Goal: Information Seeking & Learning: Check status

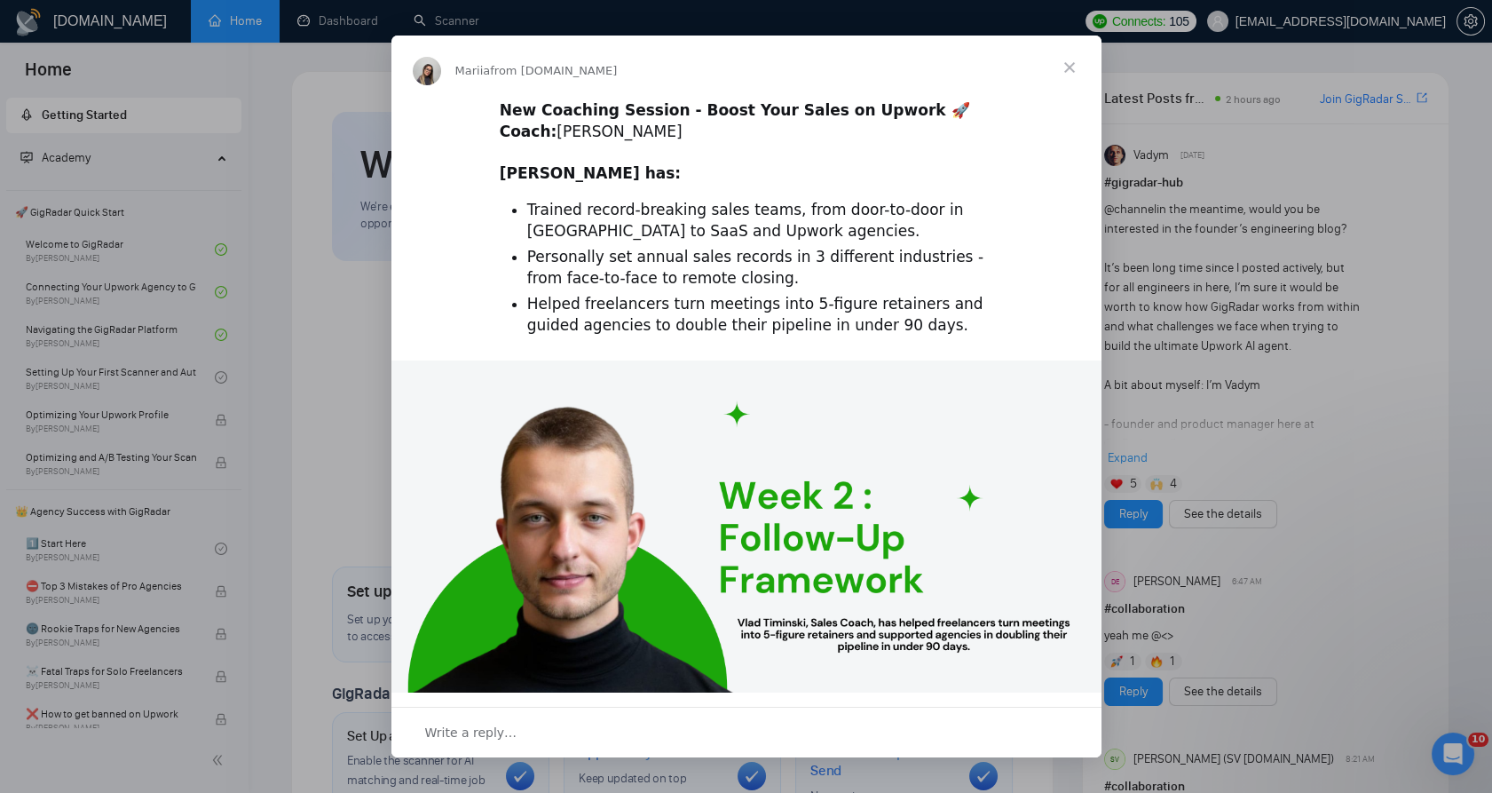
click at [284, 162] on div "Intercom messenger" at bounding box center [746, 396] width 1492 height 793
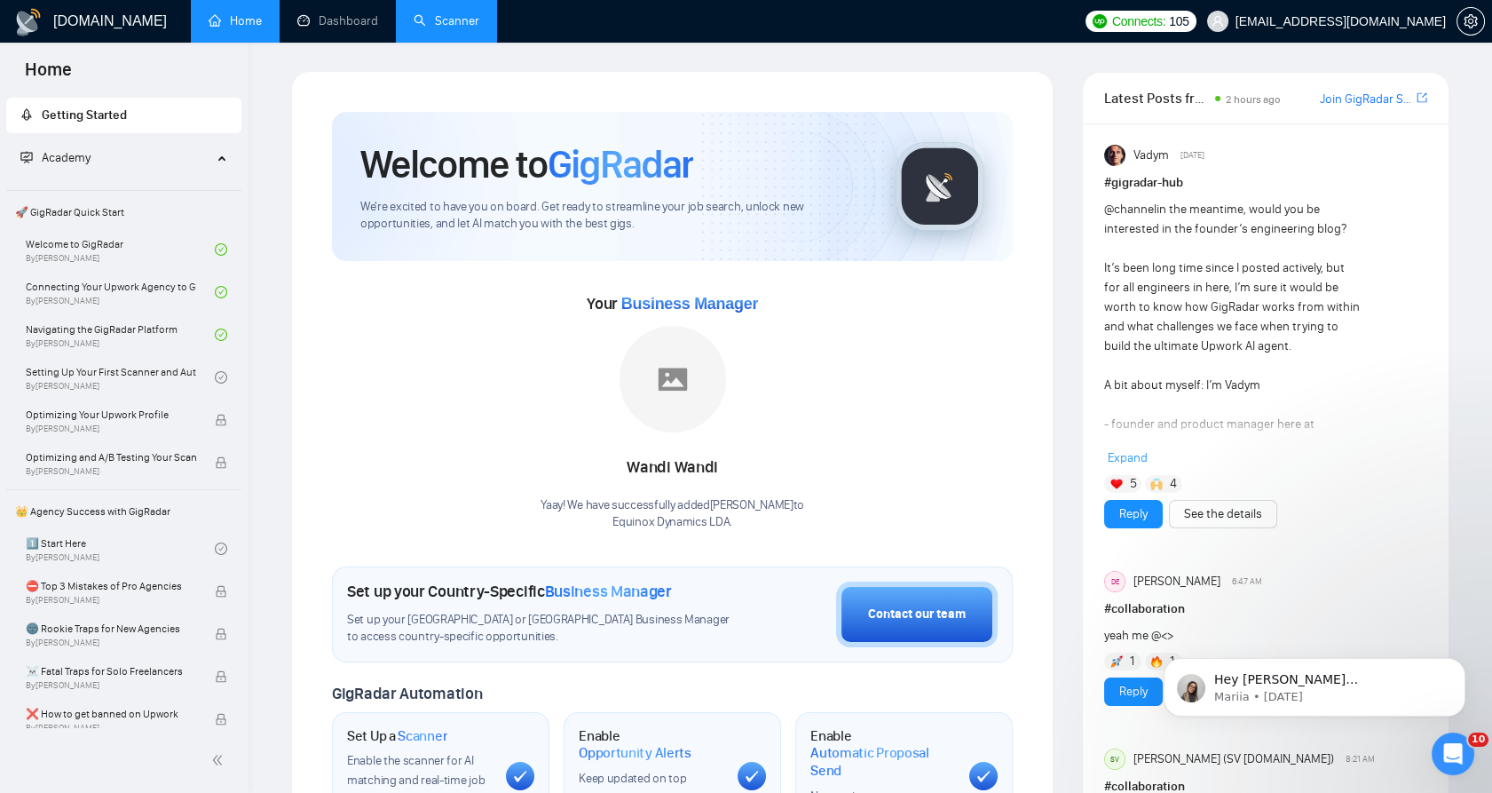
click at [414, 15] on link "Scanner" at bounding box center [447, 20] width 66 height 15
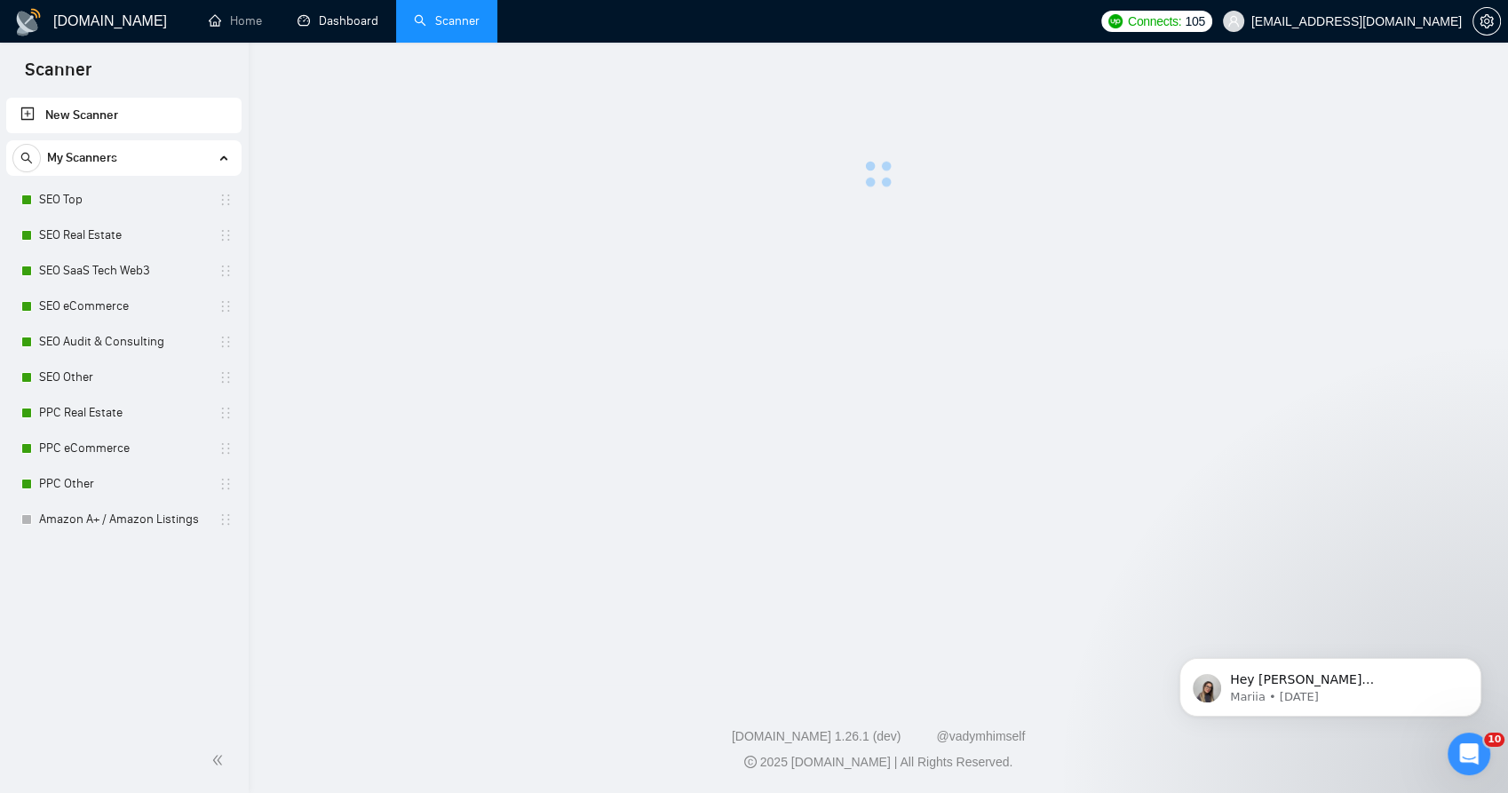
click at [325, 22] on link "Dashboard" at bounding box center [337, 20] width 81 height 15
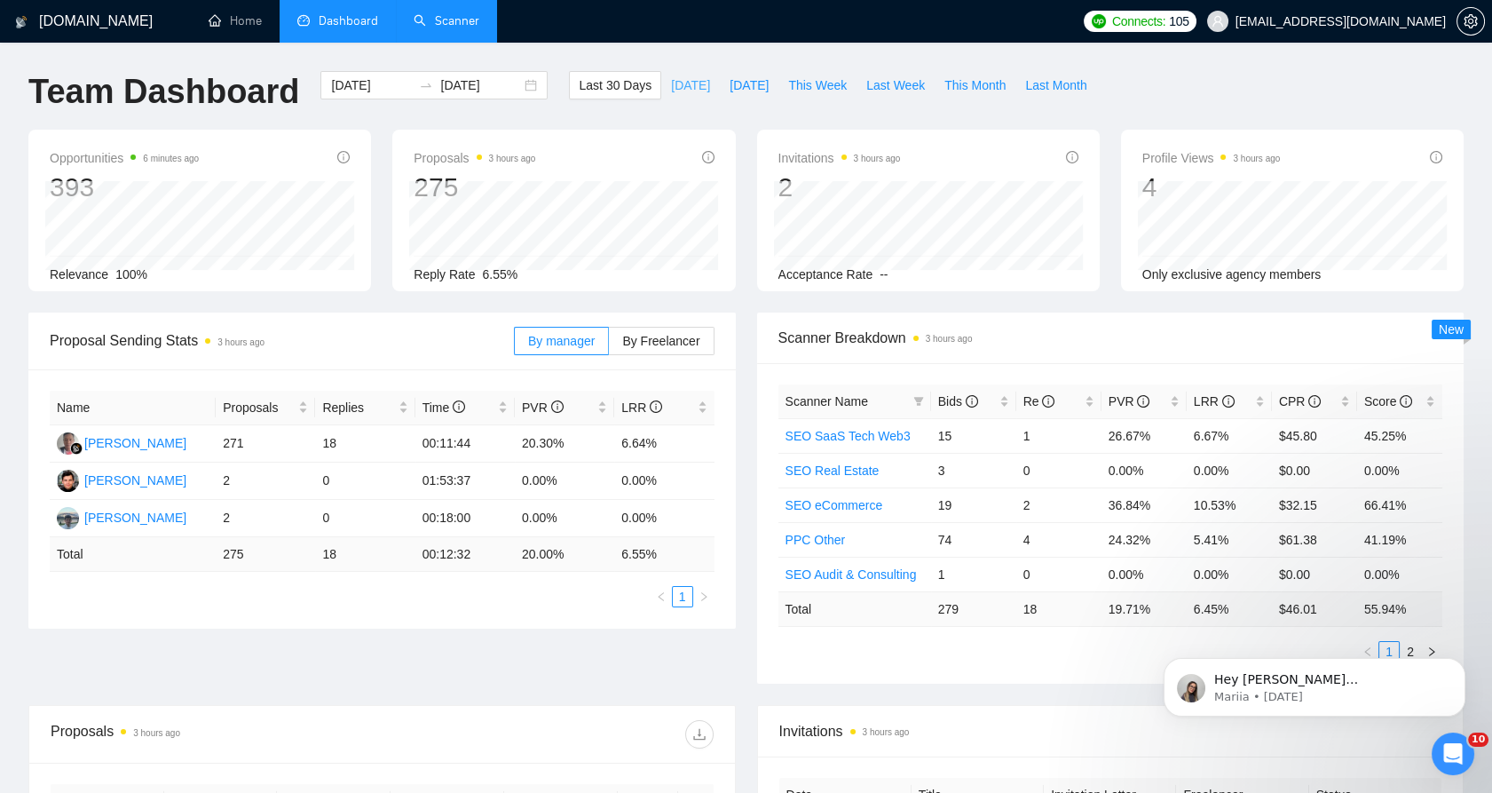
click at [675, 79] on span "[DATE]" at bounding box center [690, 85] width 39 height 20
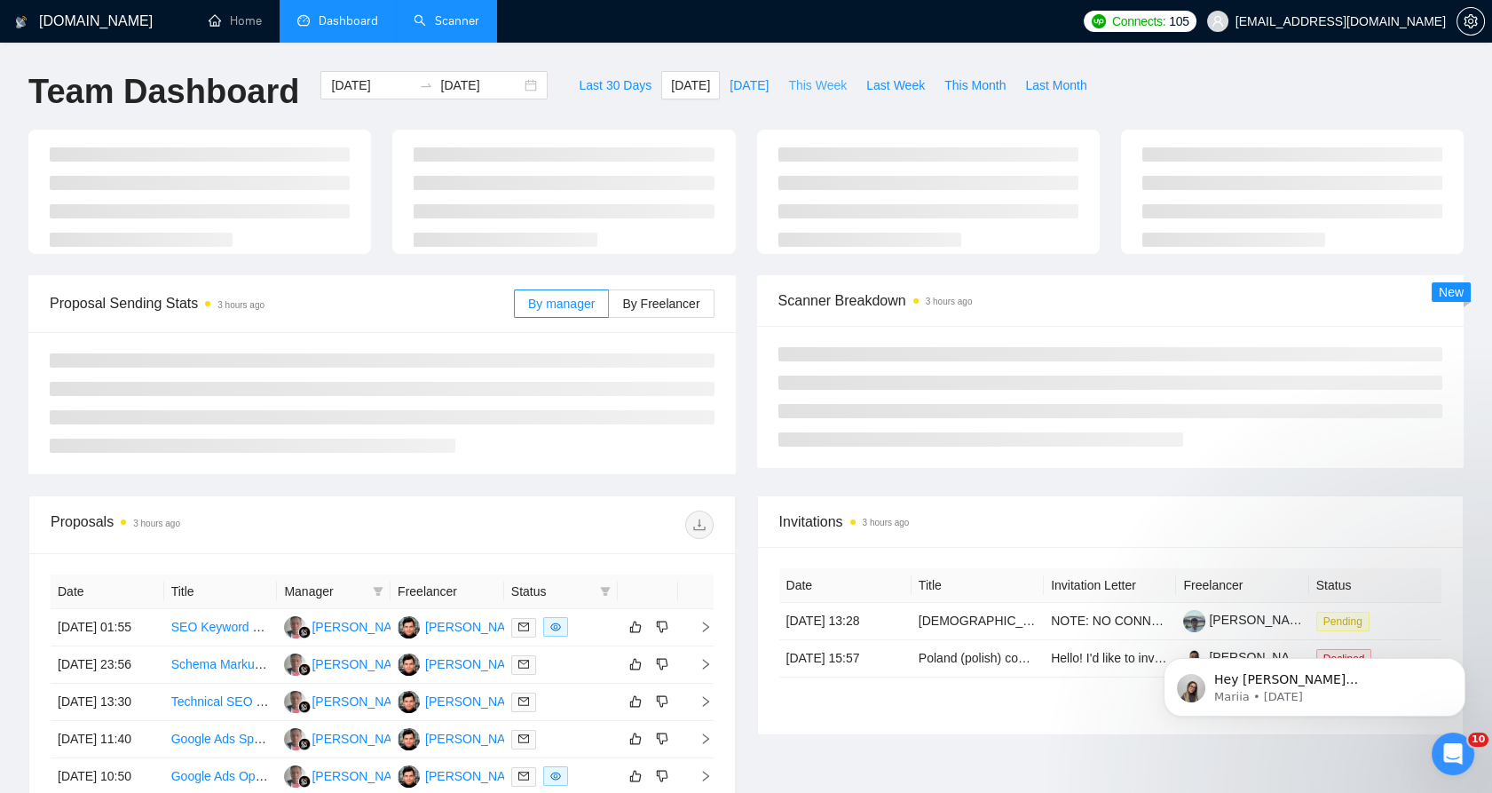
type input "[DATE]"
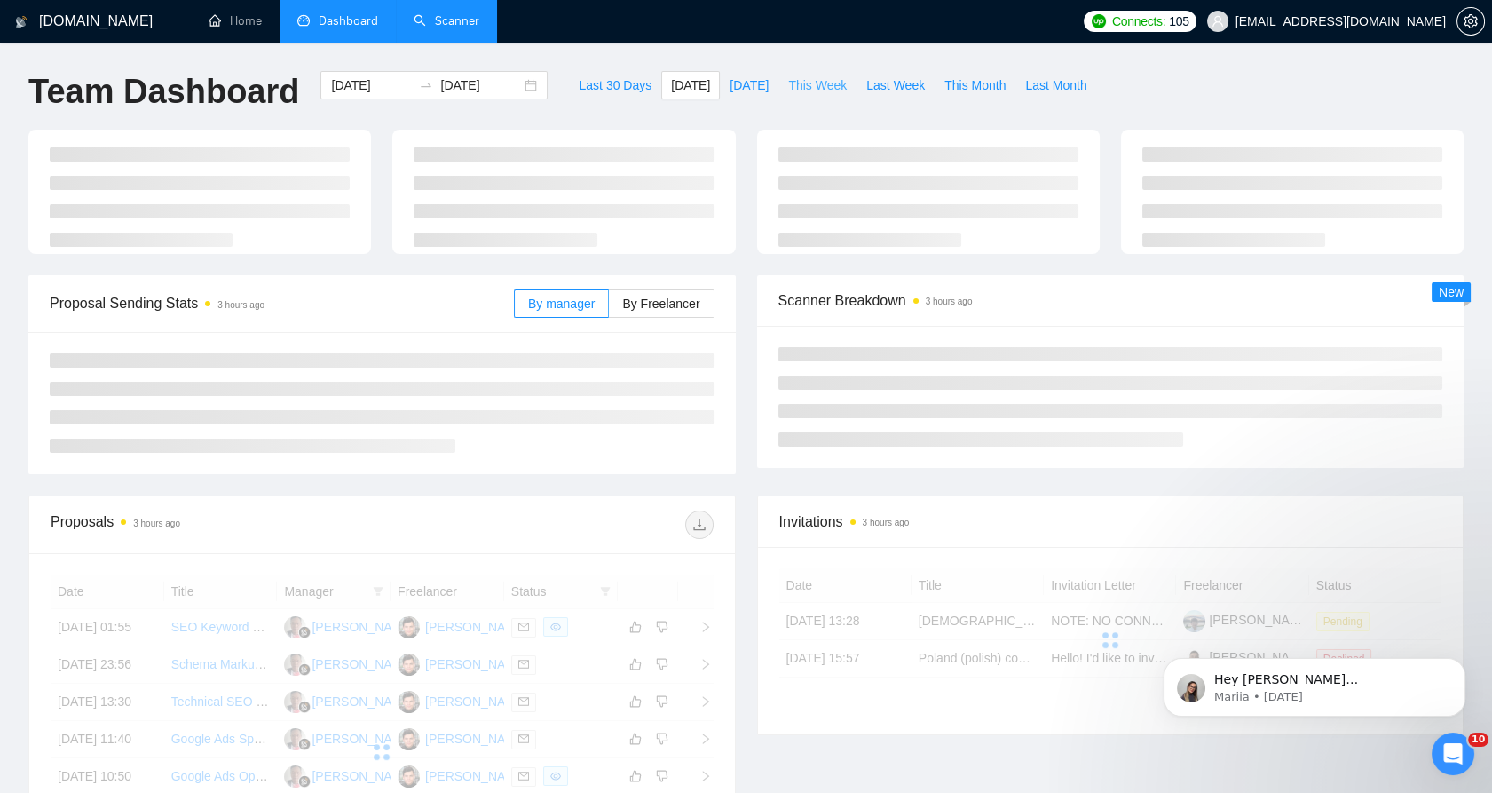
click at [788, 89] on span "This Week" at bounding box center [817, 85] width 59 height 20
type input "[DATE]"
click at [883, 92] on span "Last Week" at bounding box center [896, 85] width 59 height 20
type input "[DATE]"
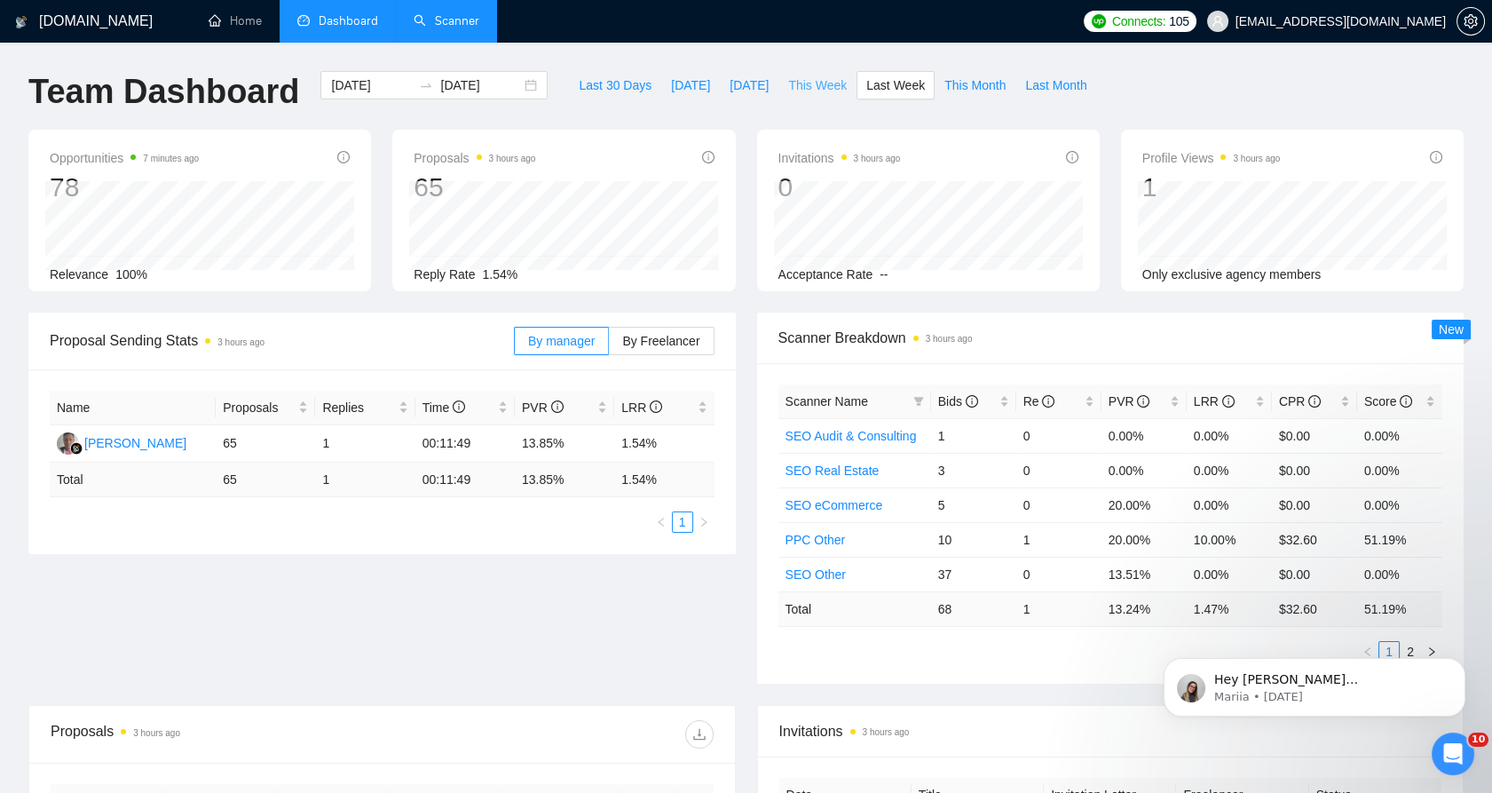
click at [831, 83] on button "This Week" at bounding box center [818, 85] width 78 height 28
type input "[DATE]"
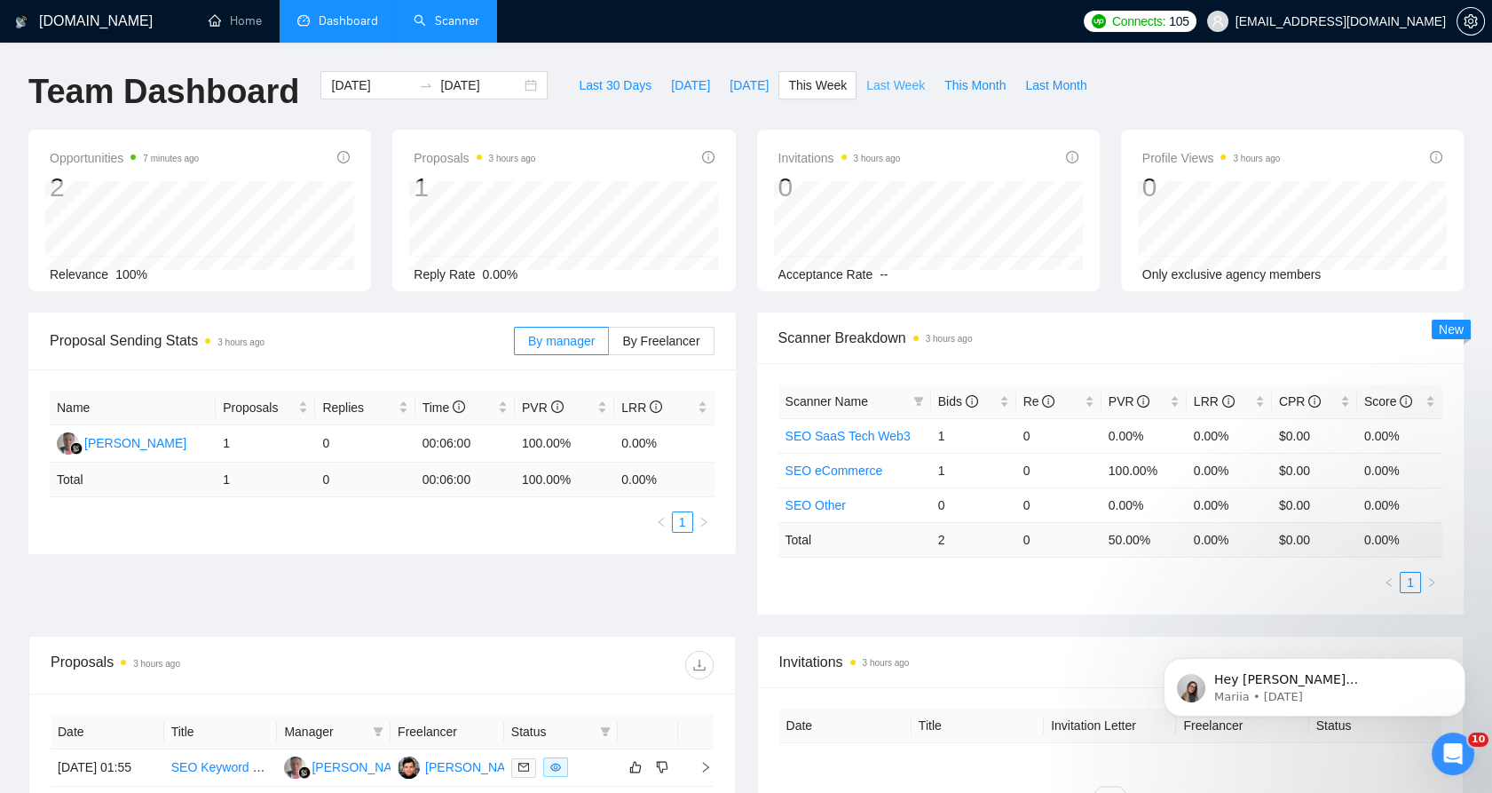
click at [879, 80] on span "Last Week" at bounding box center [896, 85] width 59 height 20
type input "[DATE]"
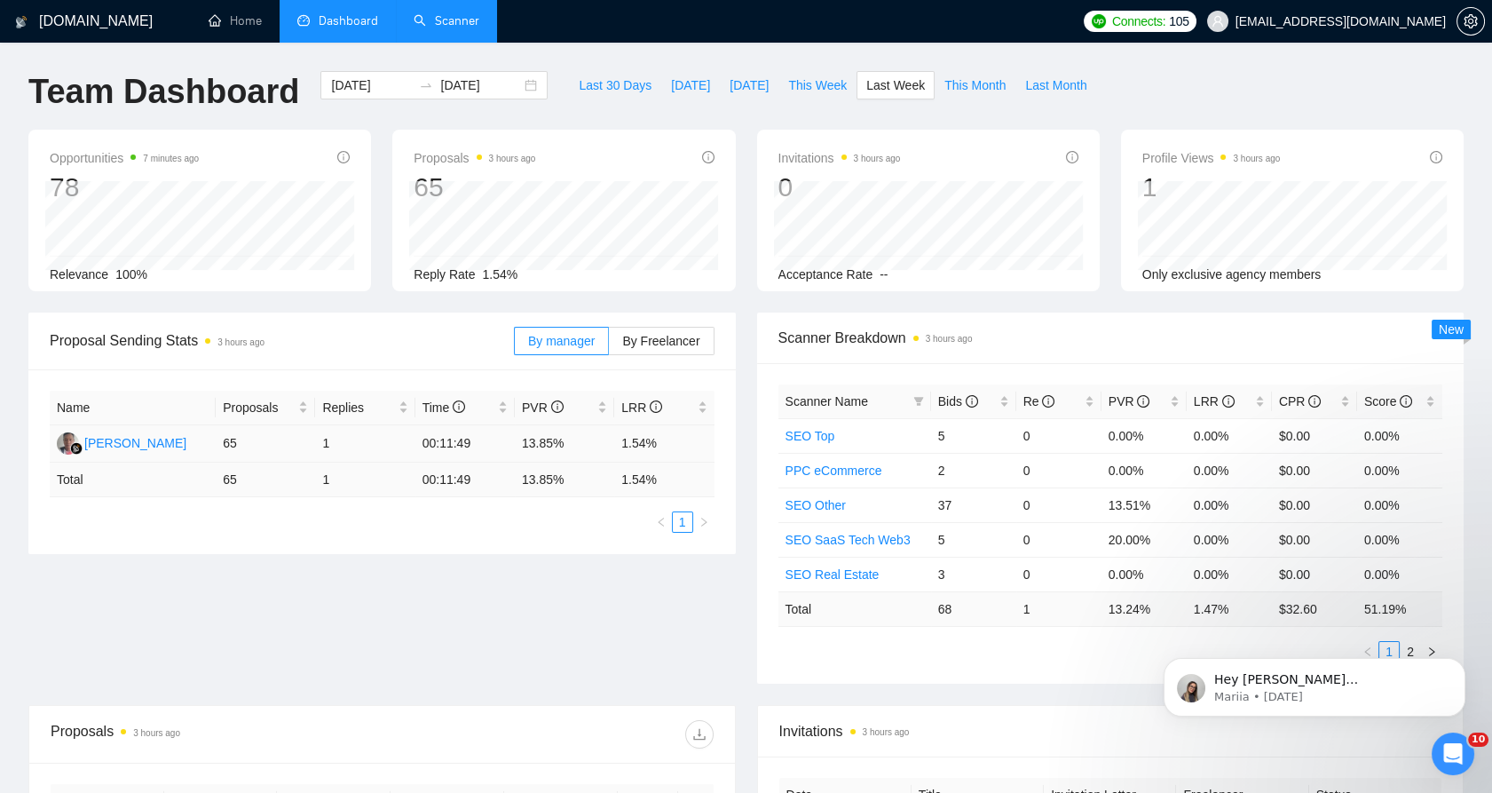
click at [664, 442] on td "1.54%" at bounding box center [663, 443] width 99 height 37
drag, startPoint x: 664, startPoint y: 442, endPoint x: 416, endPoint y: 439, distance: 248.6
click at [416, 439] on tr "Wandi Wandi 65 1 00:11:49 13.85% 1.54%" at bounding box center [382, 443] width 665 height 37
drag, startPoint x: 416, startPoint y: 439, endPoint x: 435, endPoint y: 439, distance: 19.6
click at [435, 439] on td "00:11:49" at bounding box center [465, 443] width 99 height 37
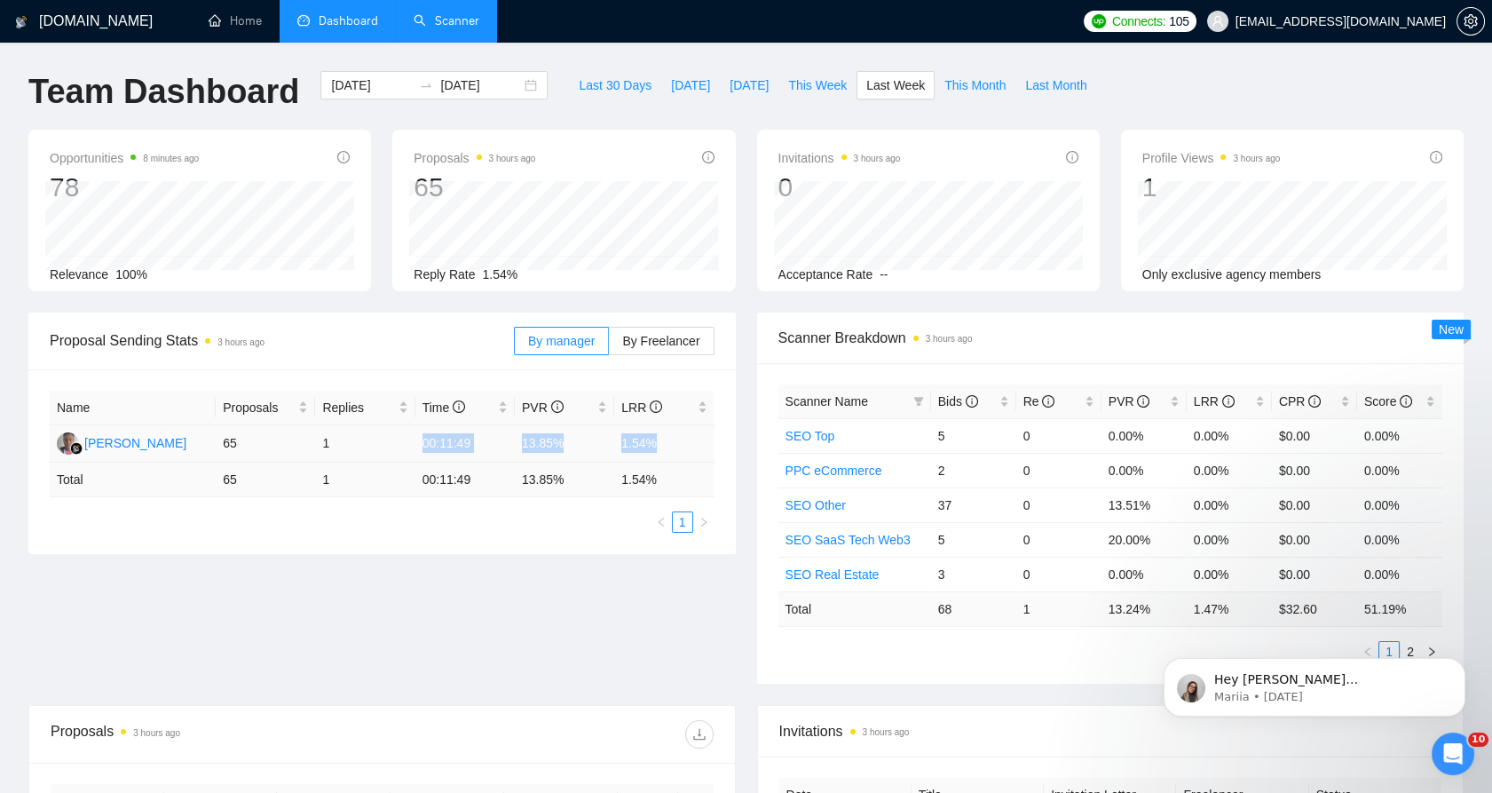
click at [640, 426] on td "1.54%" at bounding box center [663, 443] width 99 height 37
click at [519, 447] on td "13.85%" at bounding box center [564, 443] width 99 height 37
drag, startPoint x: 519, startPoint y: 447, endPoint x: 561, endPoint y: 447, distance: 42.6
click at [561, 447] on td "13.85%" at bounding box center [564, 443] width 99 height 37
drag, startPoint x: 561, startPoint y: 447, endPoint x: 537, endPoint y: 440, distance: 25.0
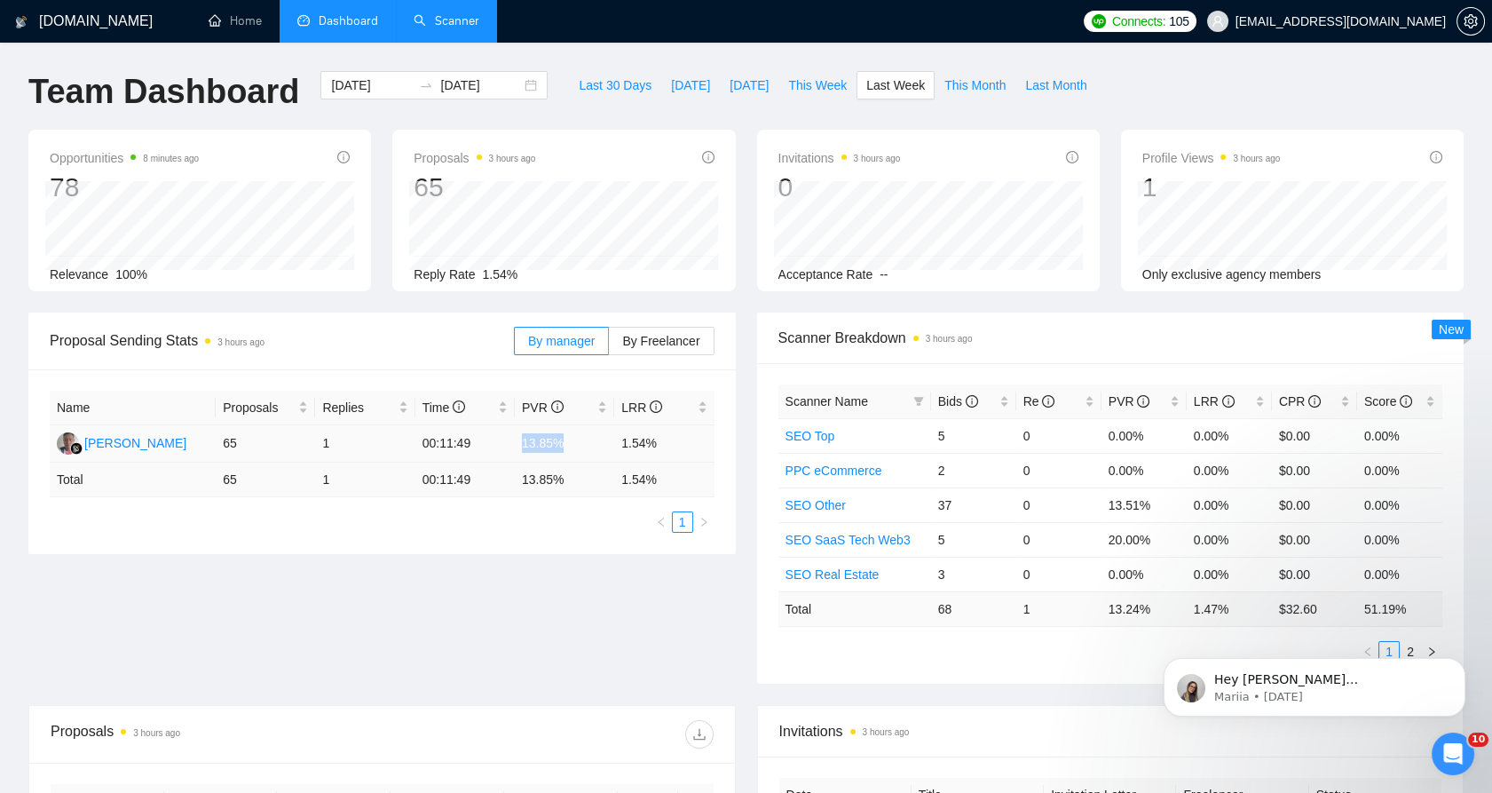
click at [537, 440] on td "13.85%" at bounding box center [564, 443] width 99 height 37
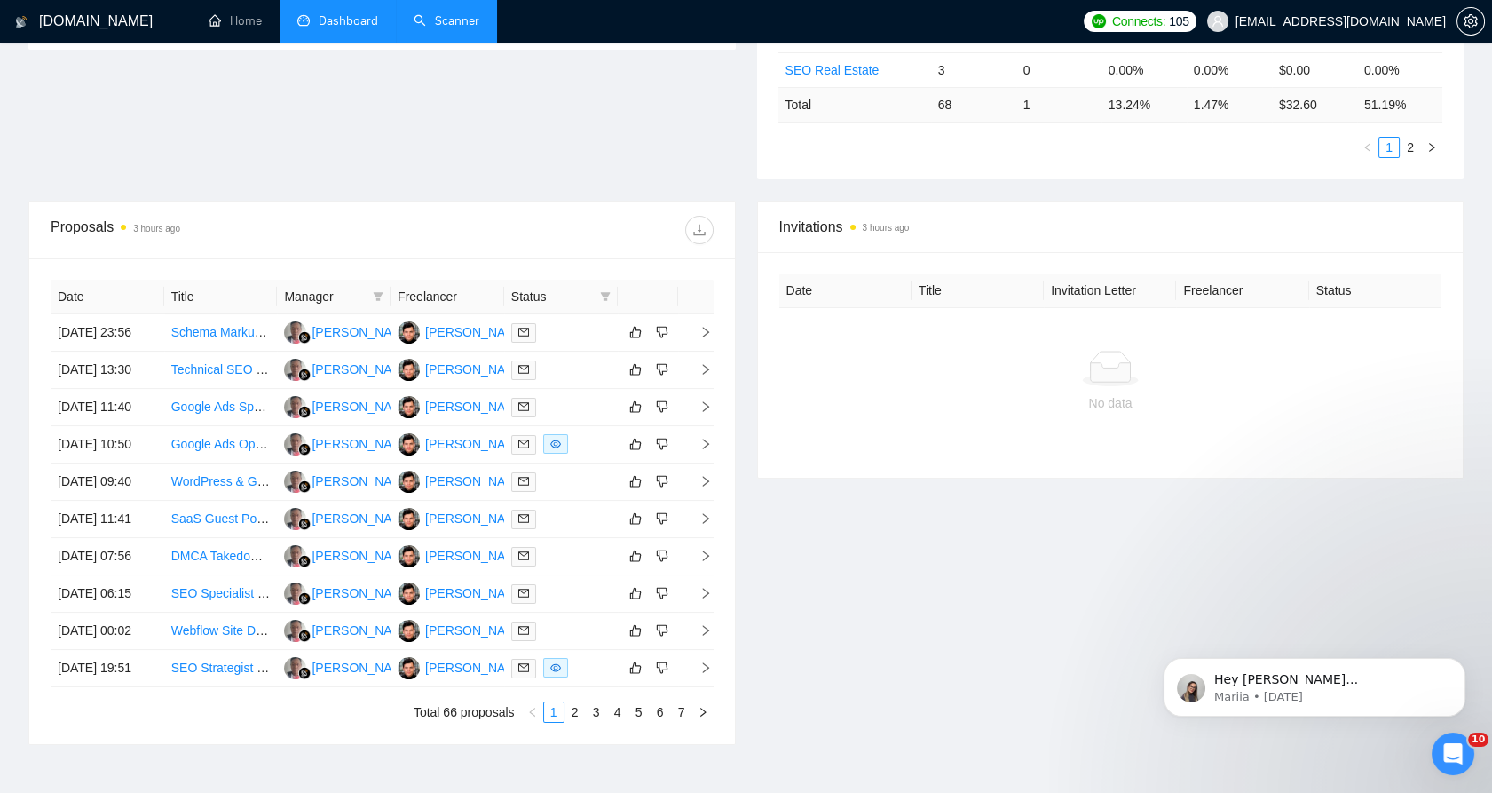
scroll to position [493, 0]
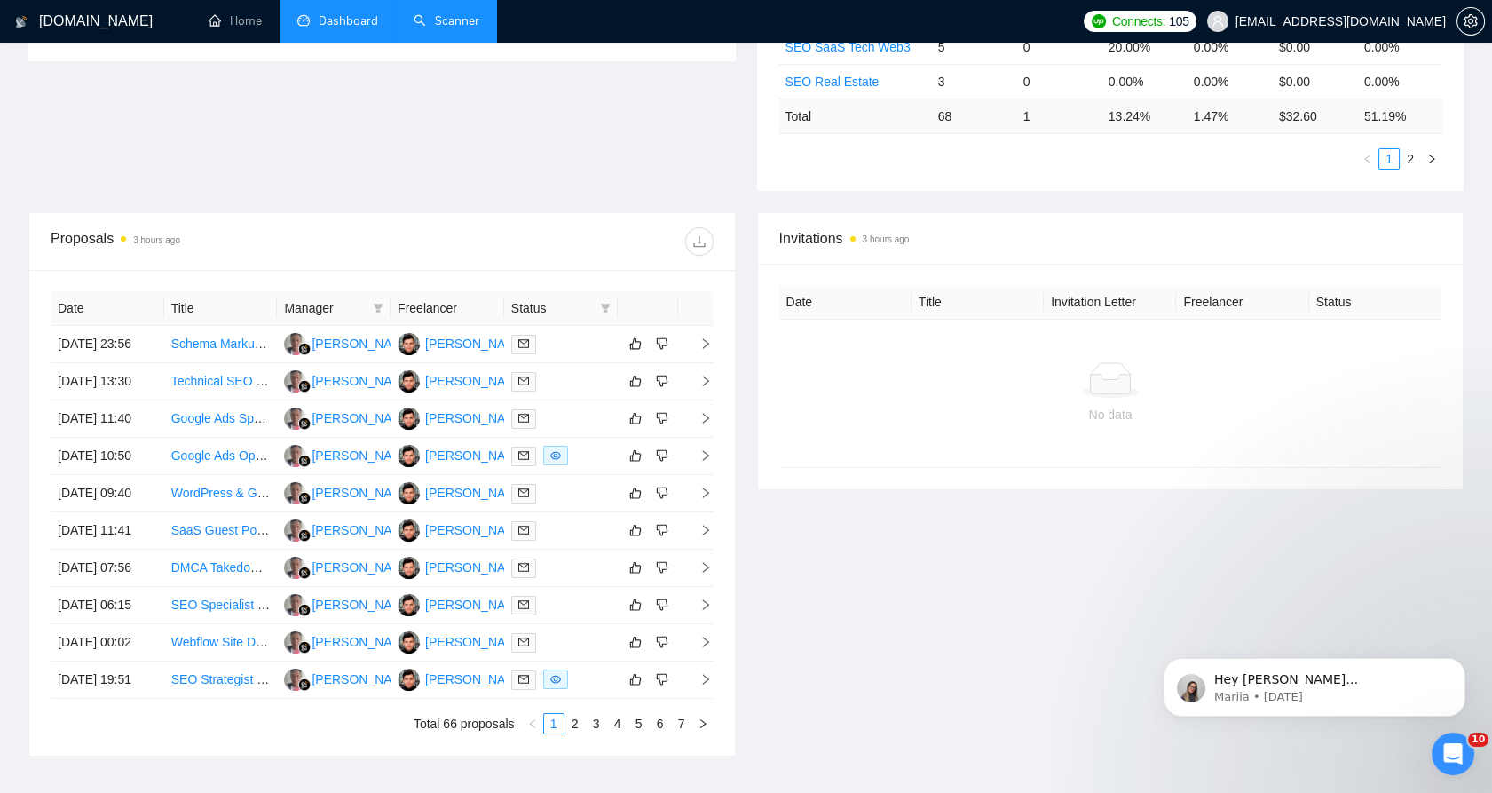
click at [548, 284] on div "Date Title Manager Freelancer Status 28 Sep, 2025 23:56 Schema Markup Update fo…" at bounding box center [382, 513] width 706 height 486
click at [550, 298] on span "Status" at bounding box center [552, 308] width 82 height 20
click at [597, 303] on span at bounding box center [606, 308] width 18 height 27
click at [574, 374] on span "Sent" at bounding box center [560, 370] width 85 height 20
click at [555, 371] on span "Sent" at bounding box center [548, 370] width 33 height 14
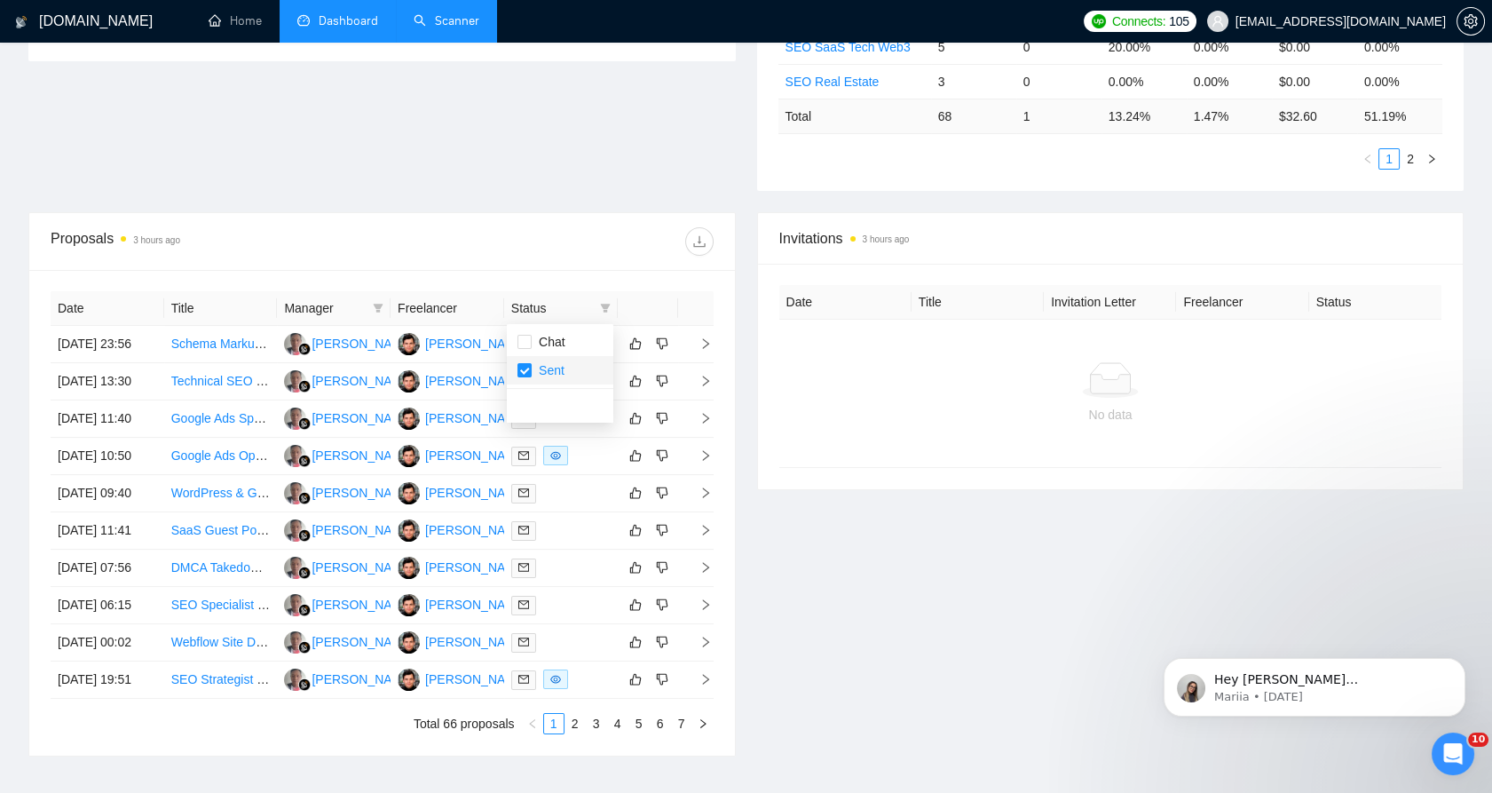
checkbox input "false"
click at [876, 385] on div at bounding box center [1111, 380] width 635 height 36
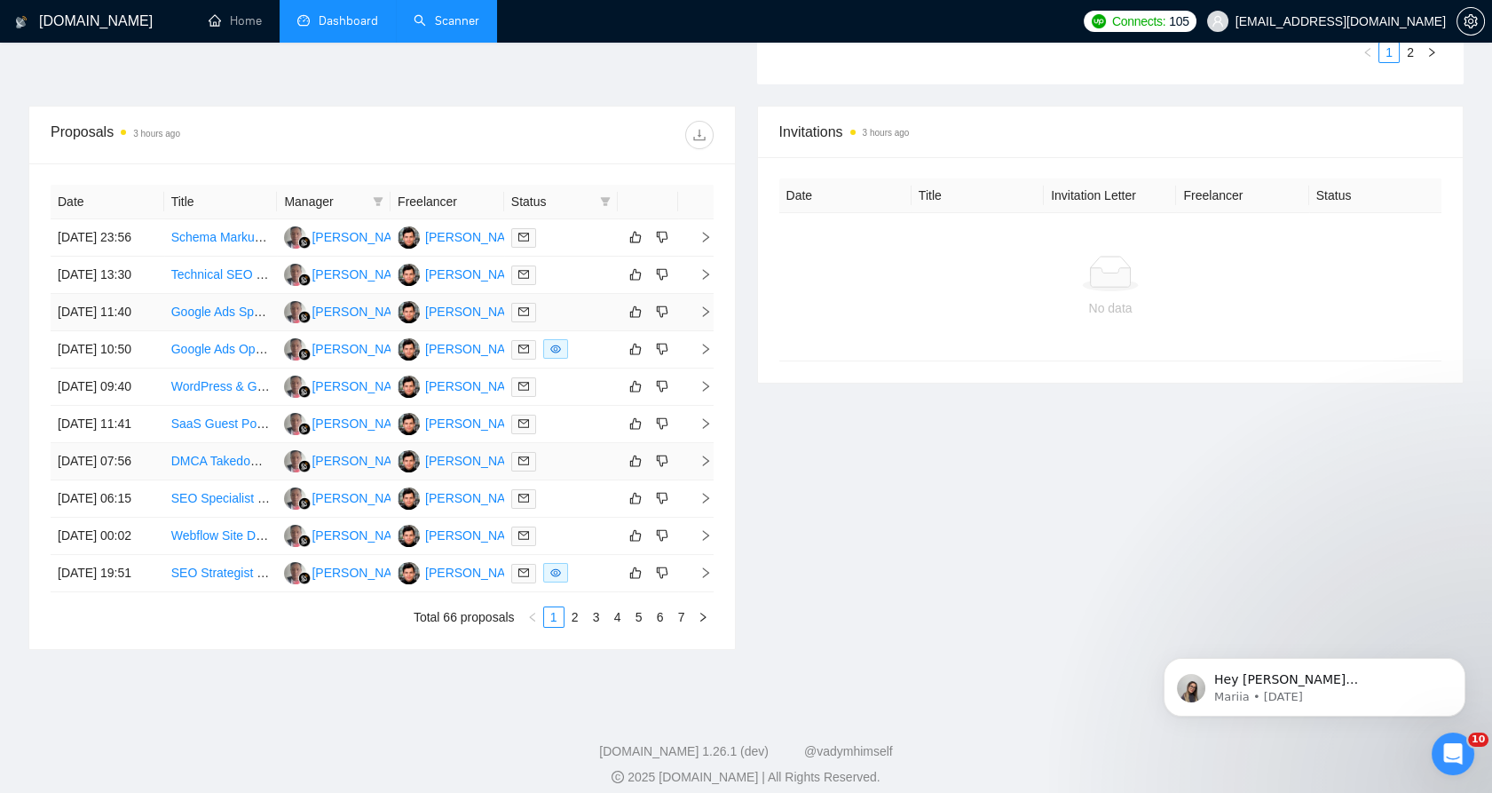
scroll to position [780, 0]
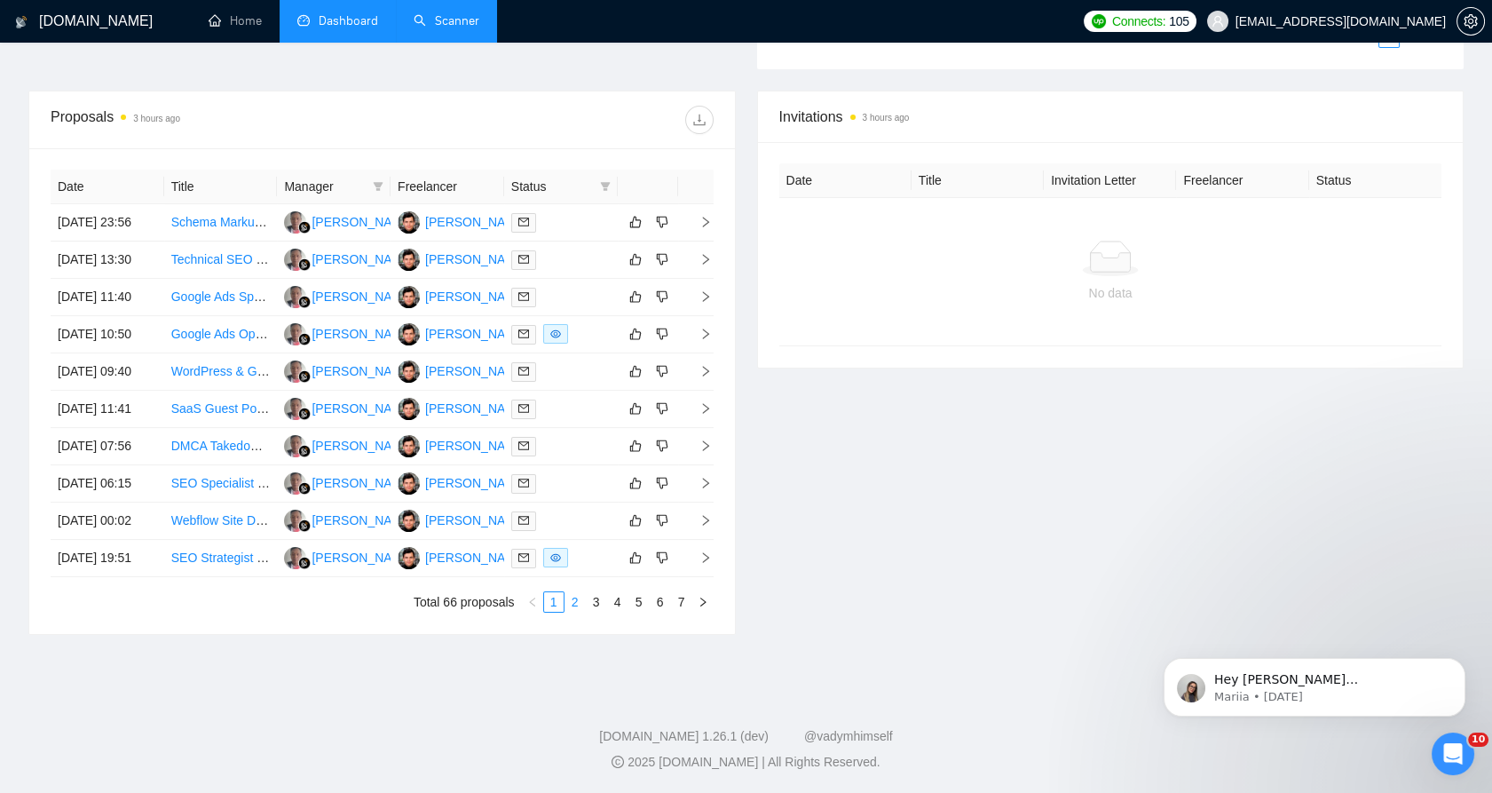
click at [581, 603] on link "2" at bounding box center [576, 602] width 20 height 20
click at [593, 604] on link "3" at bounding box center [597, 602] width 20 height 20
click at [613, 612] on link "4" at bounding box center [618, 602] width 20 height 20
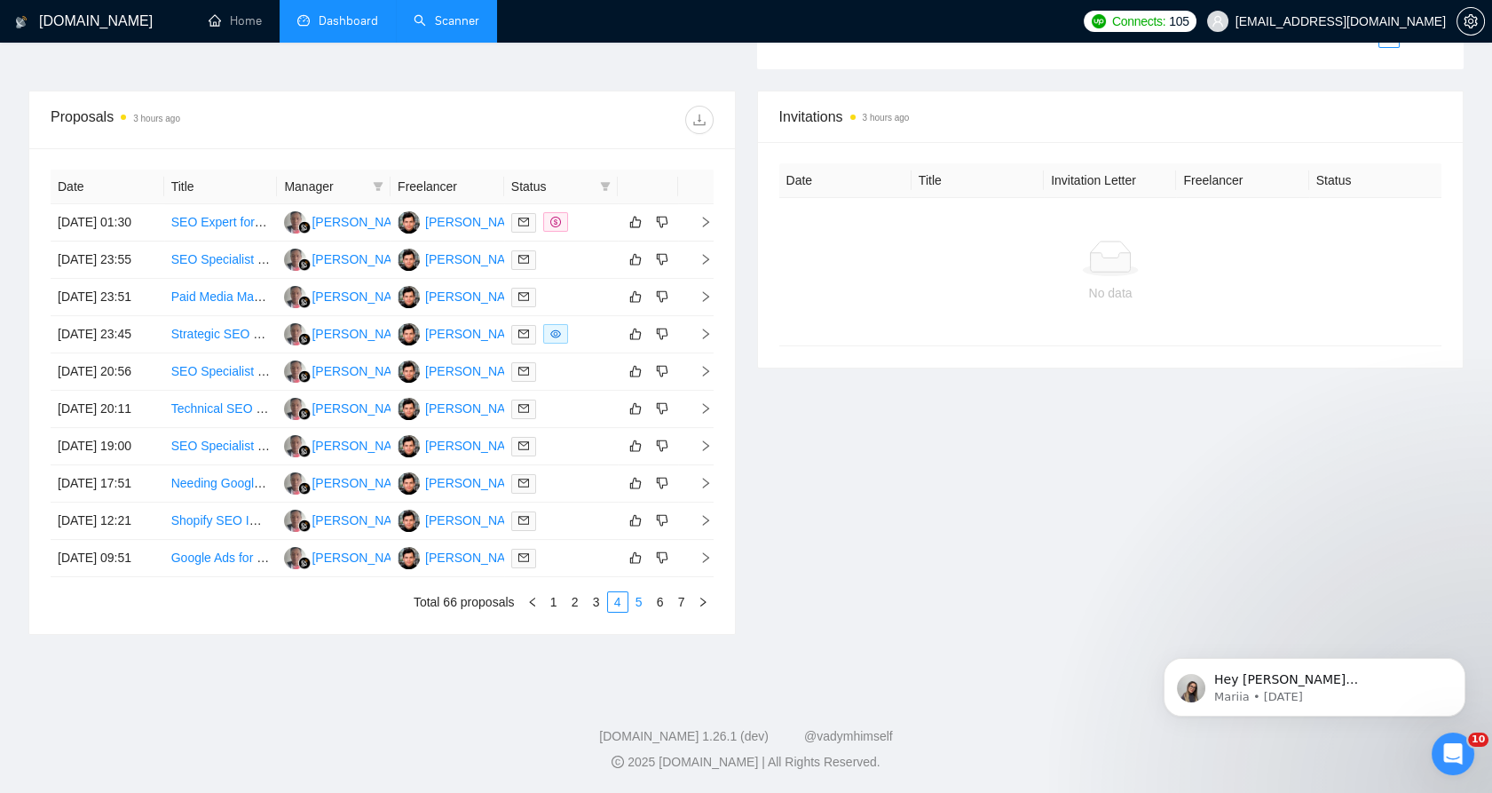
click at [633, 612] on link "5" at bounding box center [639, 602] width 20 height 20
click at [651, 612] on link "6" at bounding box center [661, 602] width 20 height 20
click at [676, 612] on link "7" at bounding box center [682, 602] width 20 height 20
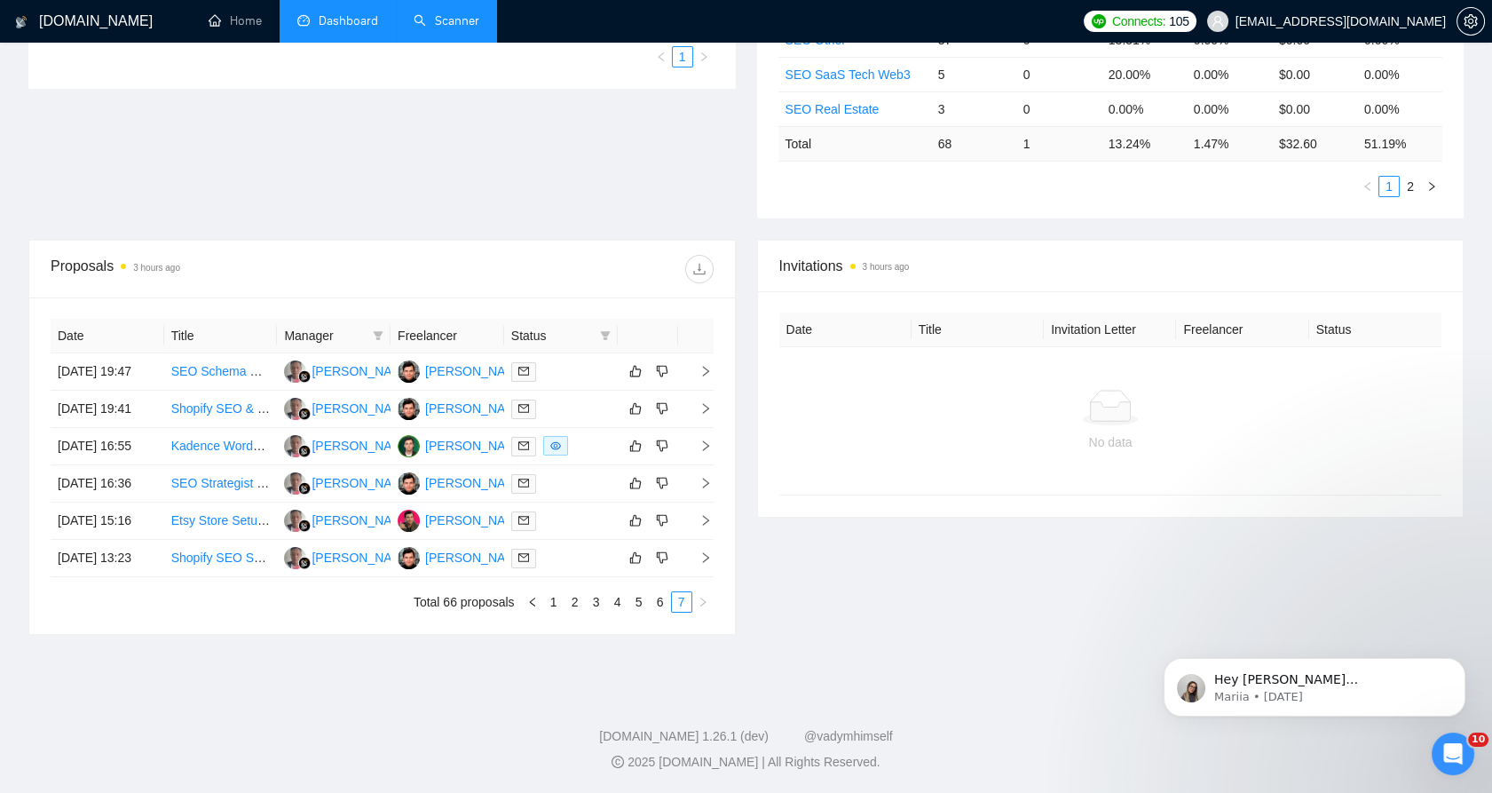
scroll to position [564, 0]
click at [610, 330] on icon "filter" at bounding box center [605, 335] width 11 height 11
click at [540, 362] on span "Chat" at bounding box center [549, 369] width 34 height 14
checkbox input "true"
click at [803, 568] on div "Invitations 3 hours ago Date Title Invitation Letter Freelancer Status No data" at bounding box center [1111, 437] width 729 height 395
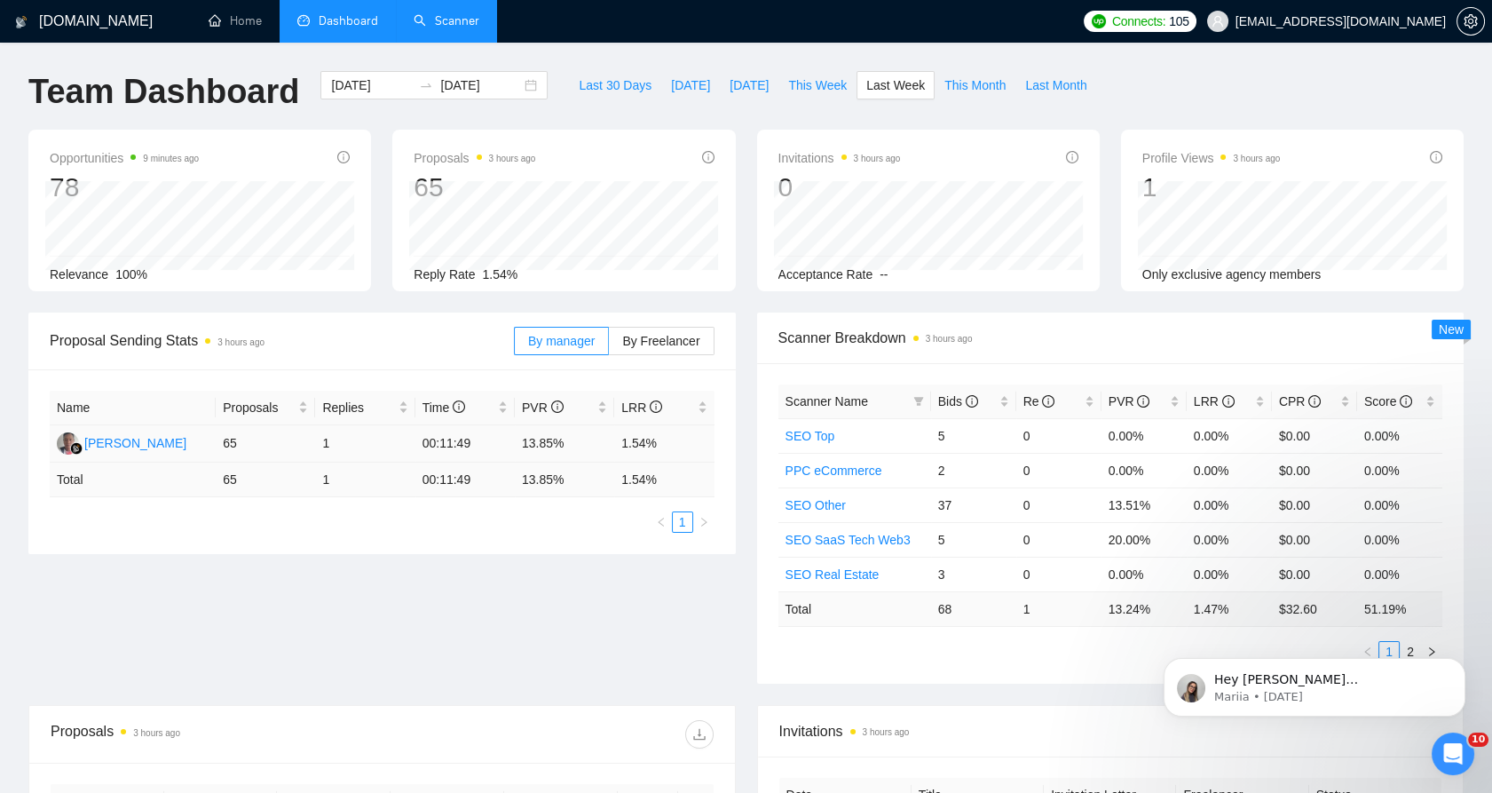
click at [547, 444] on td "13.85%" at bounding box center [564, 443] width 99 height 37
drag, startPoint x: 547, startPoint y: 444, endPoint x: 565, endPoint y: 448, distance: 18.3
click at [565, 448] on td "13.85%" at bounding box center [564, 443] width 99 height 37
copy td "13.85%"
drag, startPoint x: 625, startPoint y: 438, endPoint x: 682, endPoint y: 440, distance: 56.9
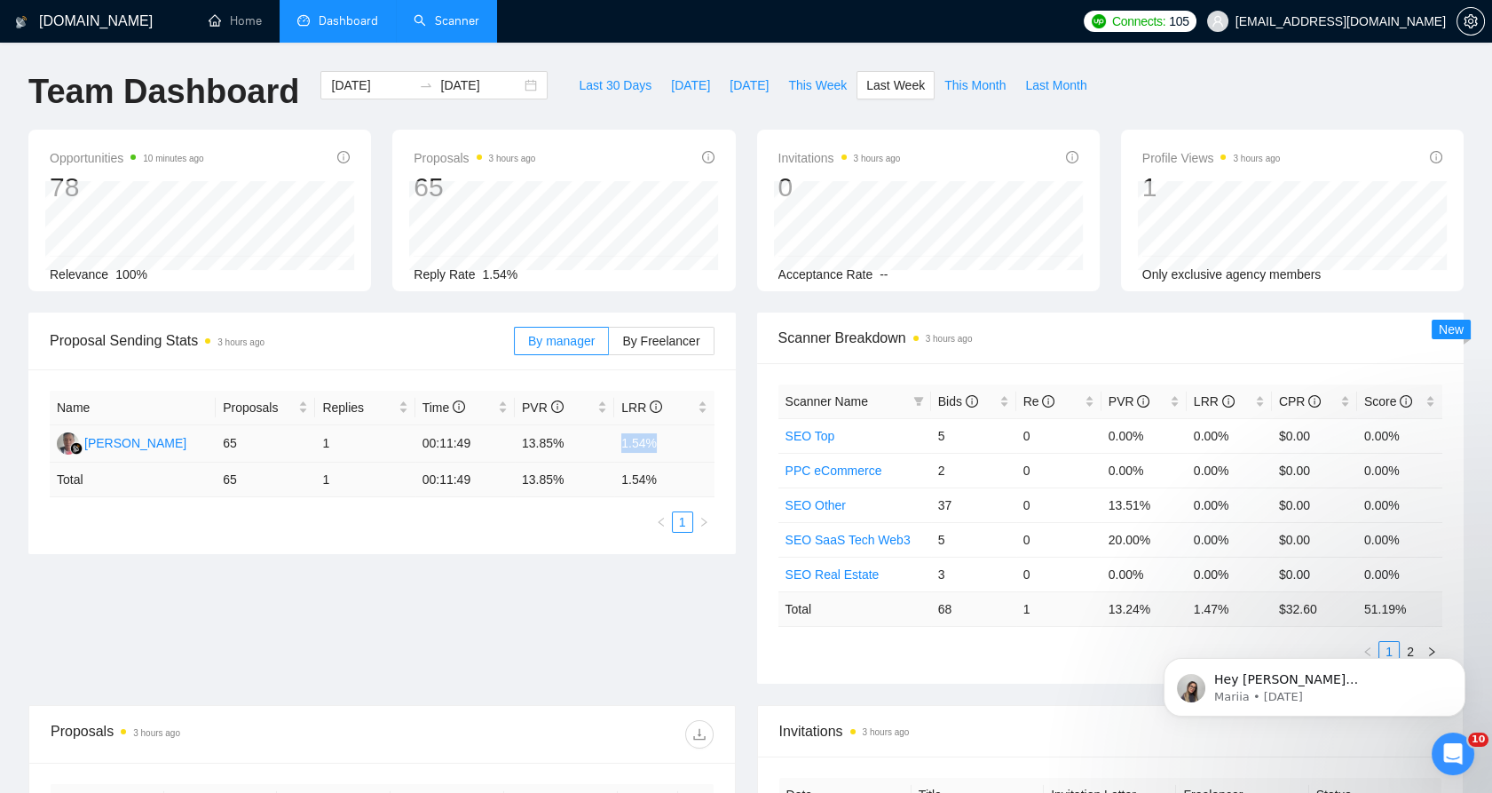
click at [682, 440] on td "1.54%" at bounding box center [663, 443] width 99 height 37
copy td "1.54%"
click at [938, 398] on span "Bids" at bounding box center [958, 401] width 40 height 14
click at [939, 398] on span "Bids" at bounding box center [958, 401] width 40 height 14
drag, startPoint x: 1101, startPoint y: 468, endPoint x: 1421, endPoint y: 461, distance: 320.6
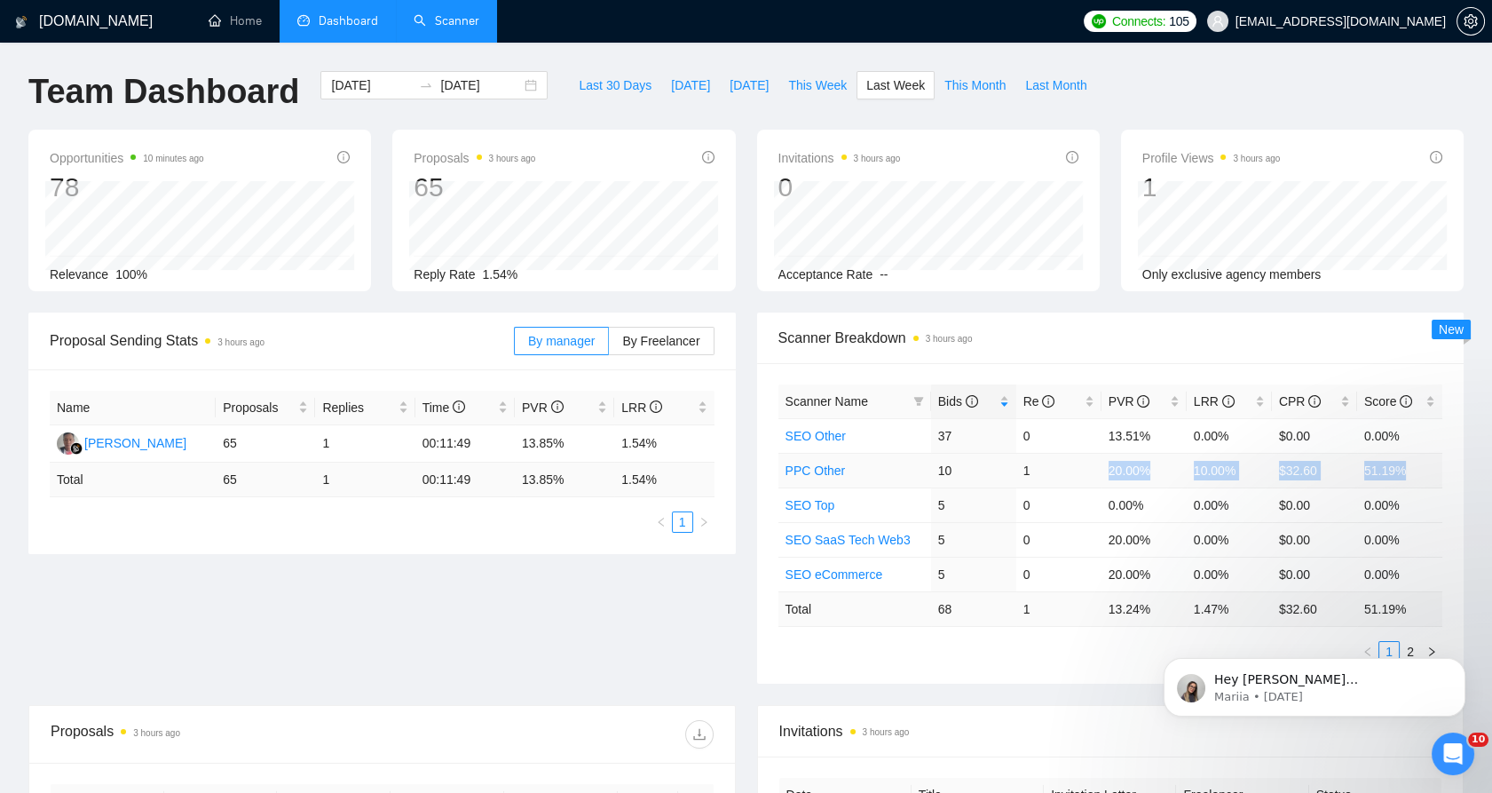
click at [1421, 461] on tr "PPC Other 10 1 20.00% 10.00% $32.60 51.19%" at bounding box center [1111, 470] width 665 height 35
drag, startPoint x: 1421, startPoint y: 461, endPoint x: 1361, endPoint y: 469, distance: 60.9
click at [1361, 469] on td "51.19%" at bounding box center [1400, 470] width 85 height 35
click at [1361, 468] on td "51.19%" at bounding box center [1400, 470] width 85 height 35
drag, startPoint x: 1361, startPoint y: 468, endPoint x: 1189, endPoint y: 470, distance: 172.3
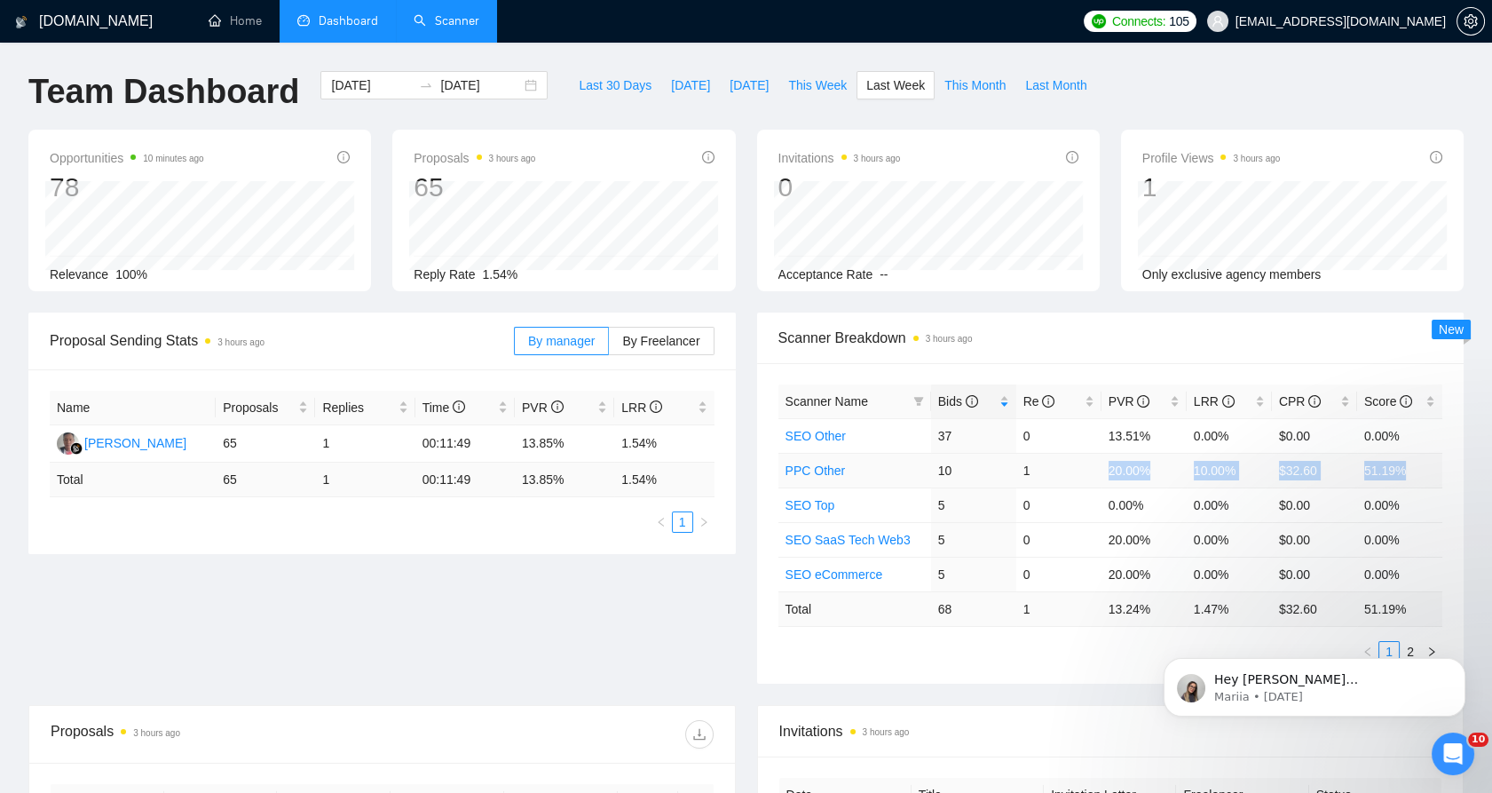
click at [1189, 470] on td "10.00%" at bounding box center [1229, 470] width 85 height 35
click at [888, 526] on td "SEO SaaS Tech Web3" at bounding box center [855, 539] width 153 height 35
drag, startPoint x: 1290, startPoint y: 412, endPoint x: 1315, endPoint y: 495, distance: 86.2
click at [1315, 495] on td "$0.00" at bounding box center [1314, 504] width 85 height 35
click at [1294, 402] on span "CPR" at bounding box center [1300, 401] width 42 height 14
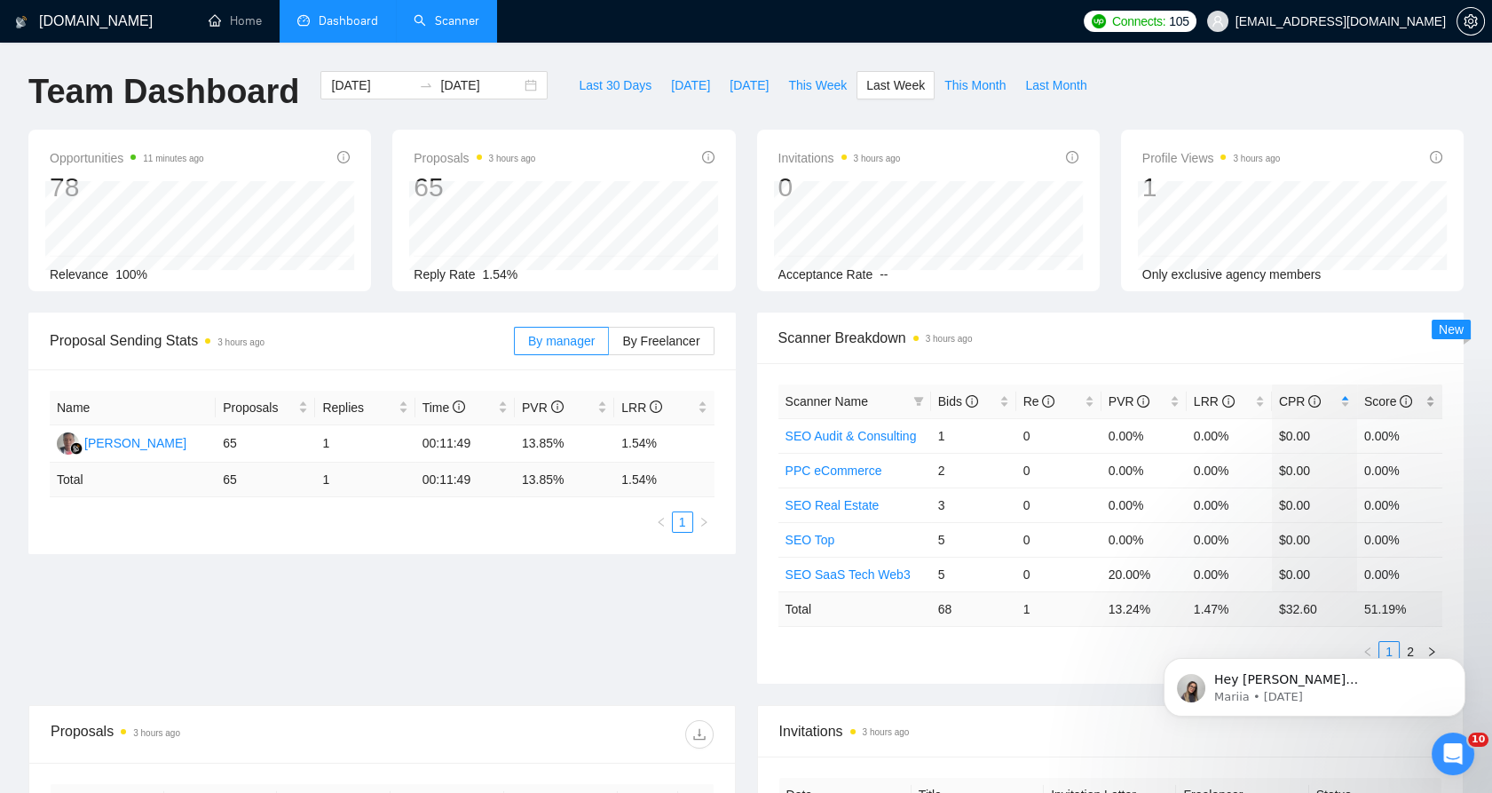
click at [1379, 396] on span "Score" at bounding box center [1389, 401] width 48 height 14
drag, startPoint x: 1355, startPoint y: 433, endPoint x: 1413, endPoint y: 427, distance: 58.9
click at [1413, 427] on tr "PPC Other 10 1 20.00% 10.00% $32.60 51.19%" at bounding box center [1111, 435] width 665 height 35
drag, startPoint x: 1413, startPoint y: 427, endPoint x: 1392, endPoint y: 432, distance: 22.0
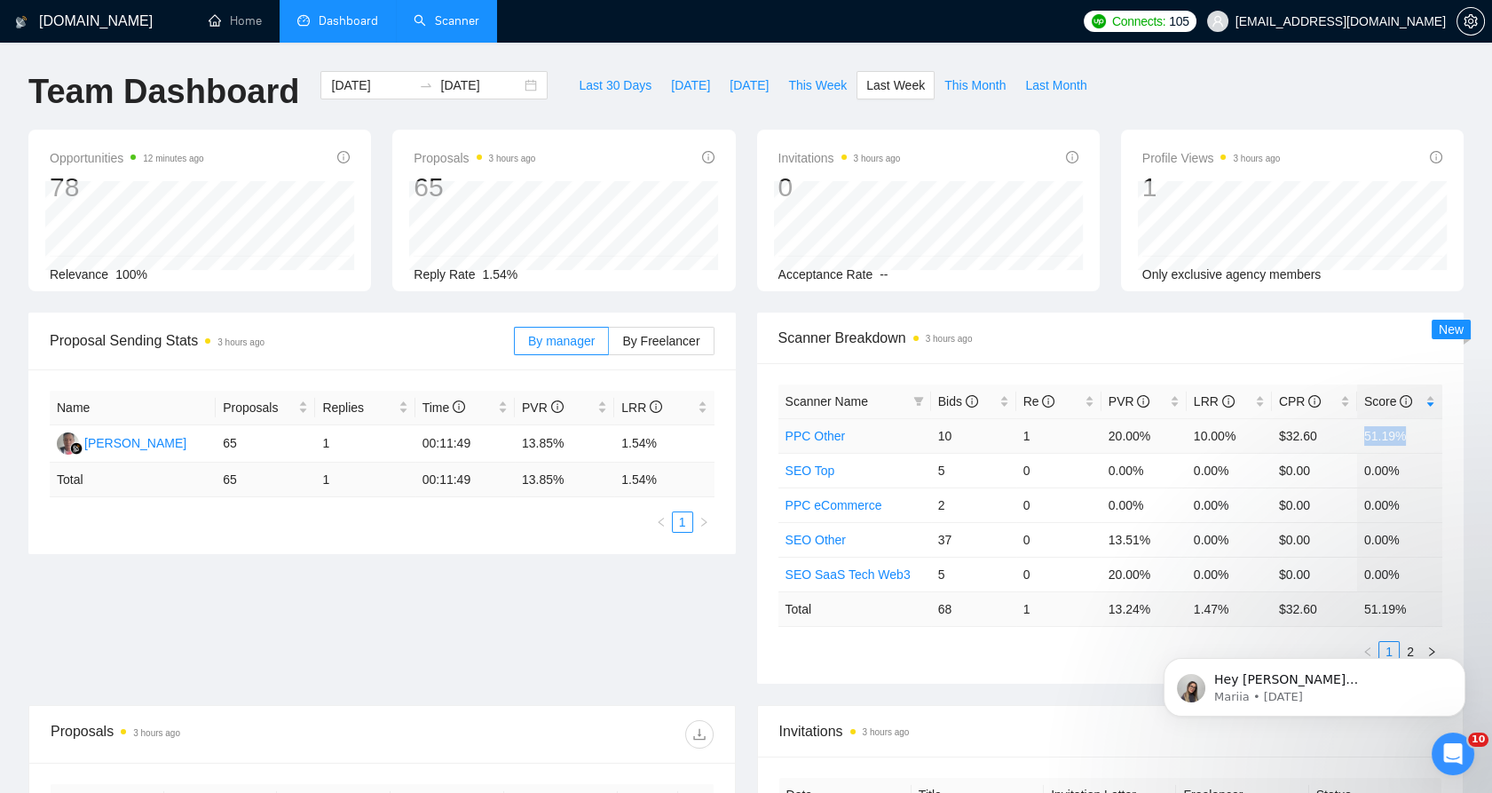
click at [1392, 432] on td "51.19%" at bounding box center [1400, 435] width 85 height 35
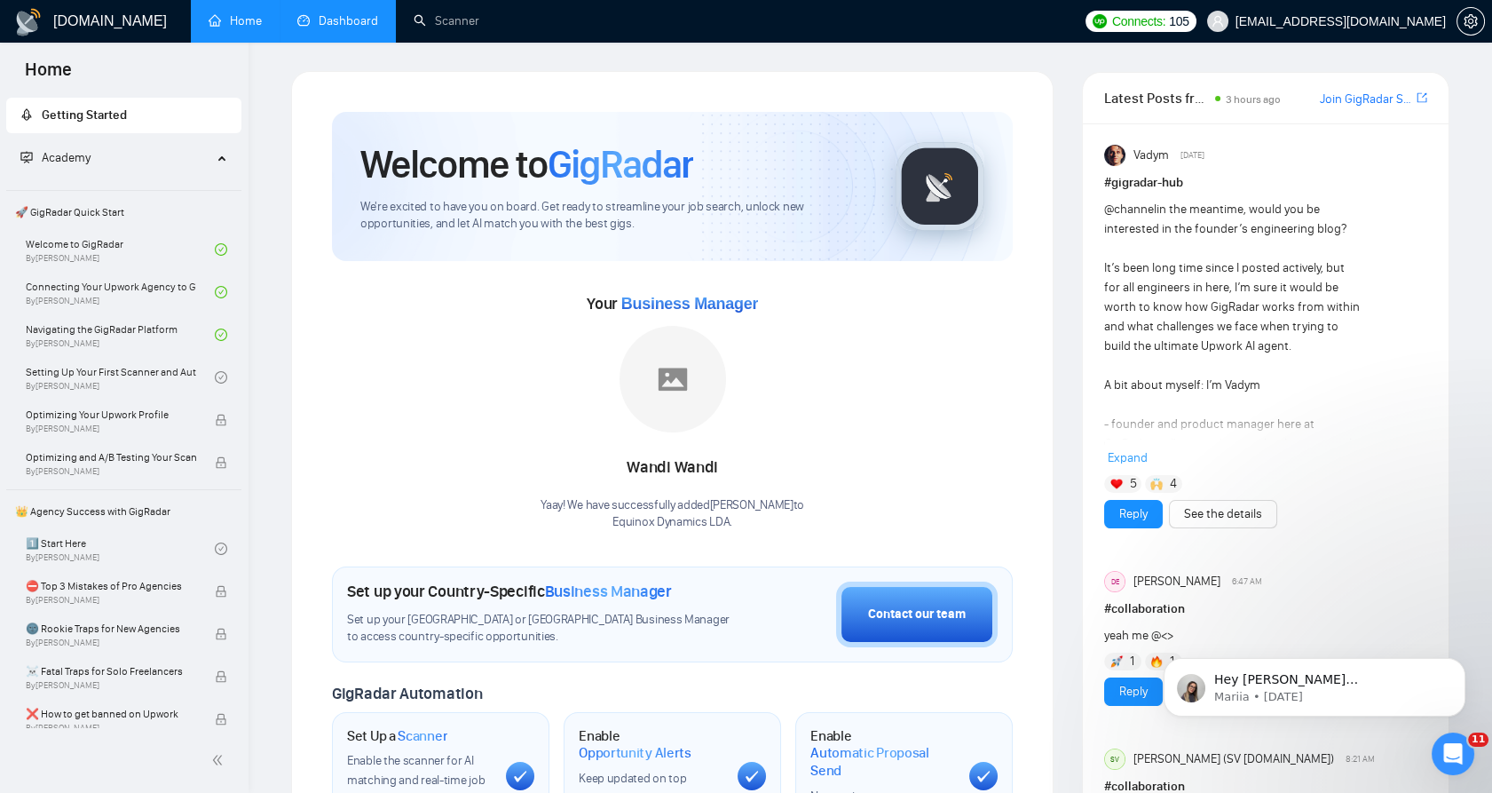
click at [354, 22] on link "Dashboard" at bounding box center [337, 20] width 81 height 15
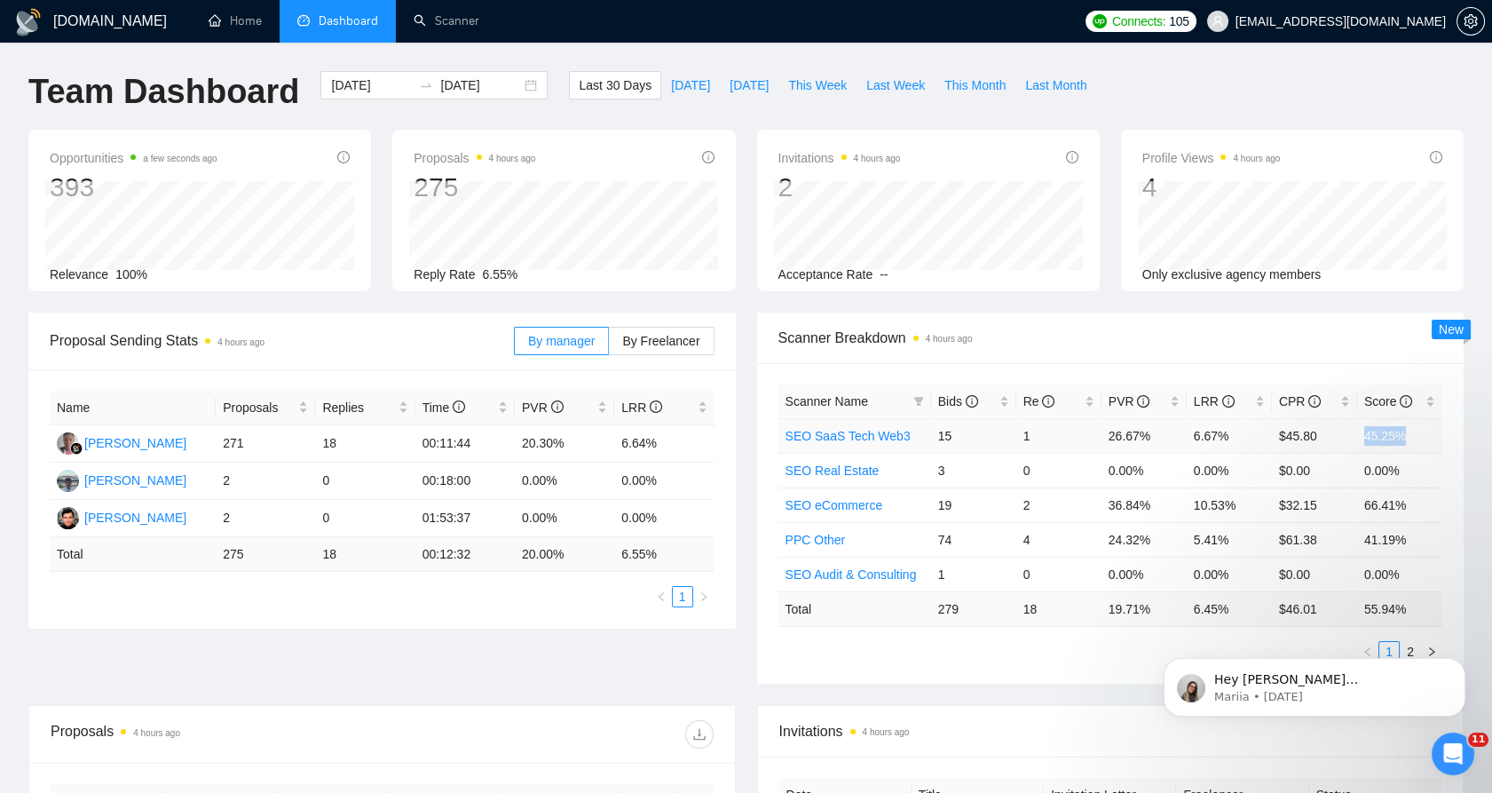
drag, startPoint x: 1364, startPoint y: 437, endPoint x: 1409, endPoint y: 435, distance: 45.3
click at [733, 435] on td "45.25%" at bounding box center [1400, 435] width 85 height 35
click at [733, 397] on span "CPR" at bounding box center [1308, 402] width 58 height 20
click at [733, 398] on div "CPR" at bounding box center [1314, 402] width 71 height 20
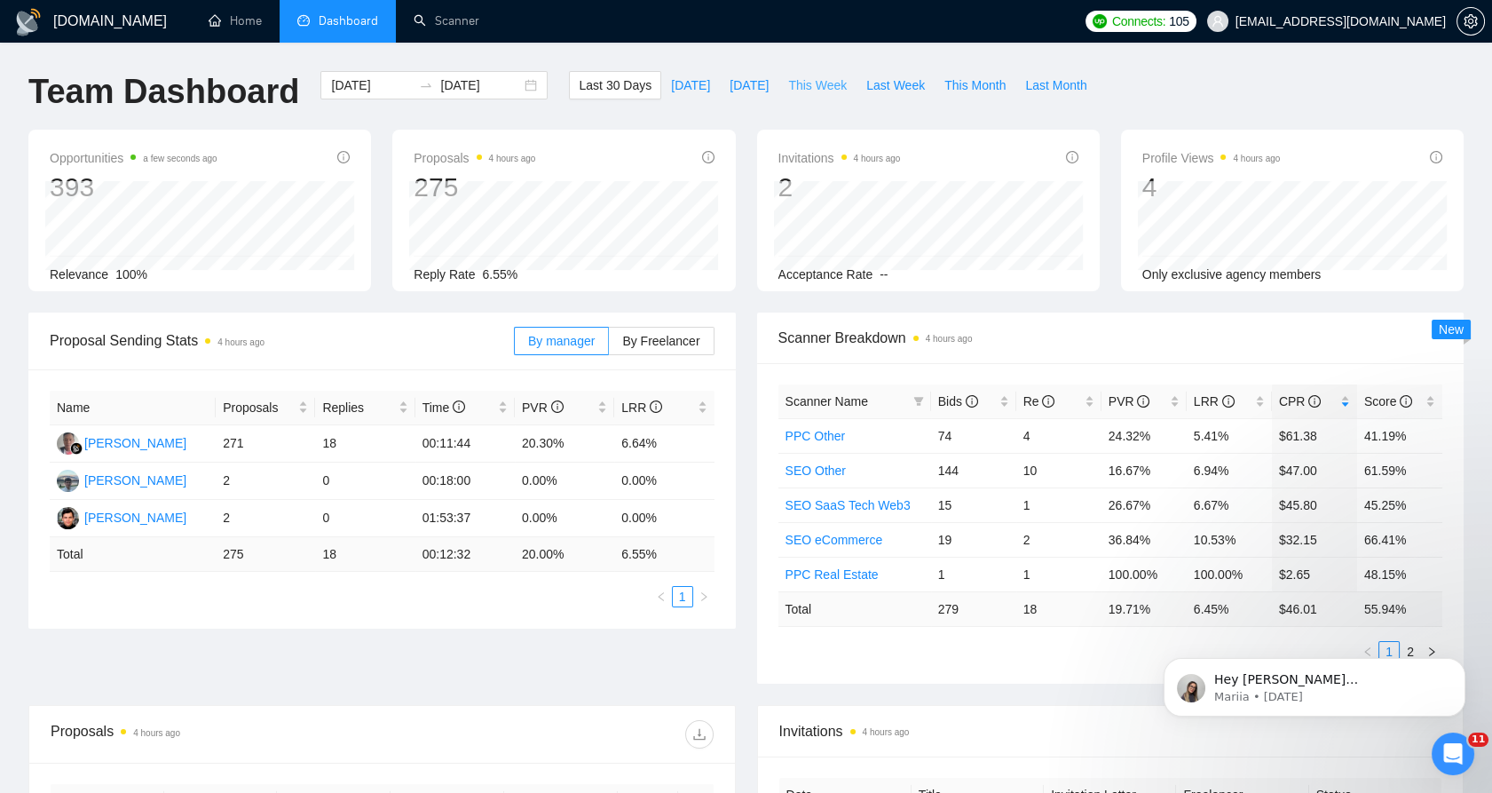
click at [733, 85] on span "This Week" at bounding box center [817, 85] width 59 height 20
type input "[DATE]"
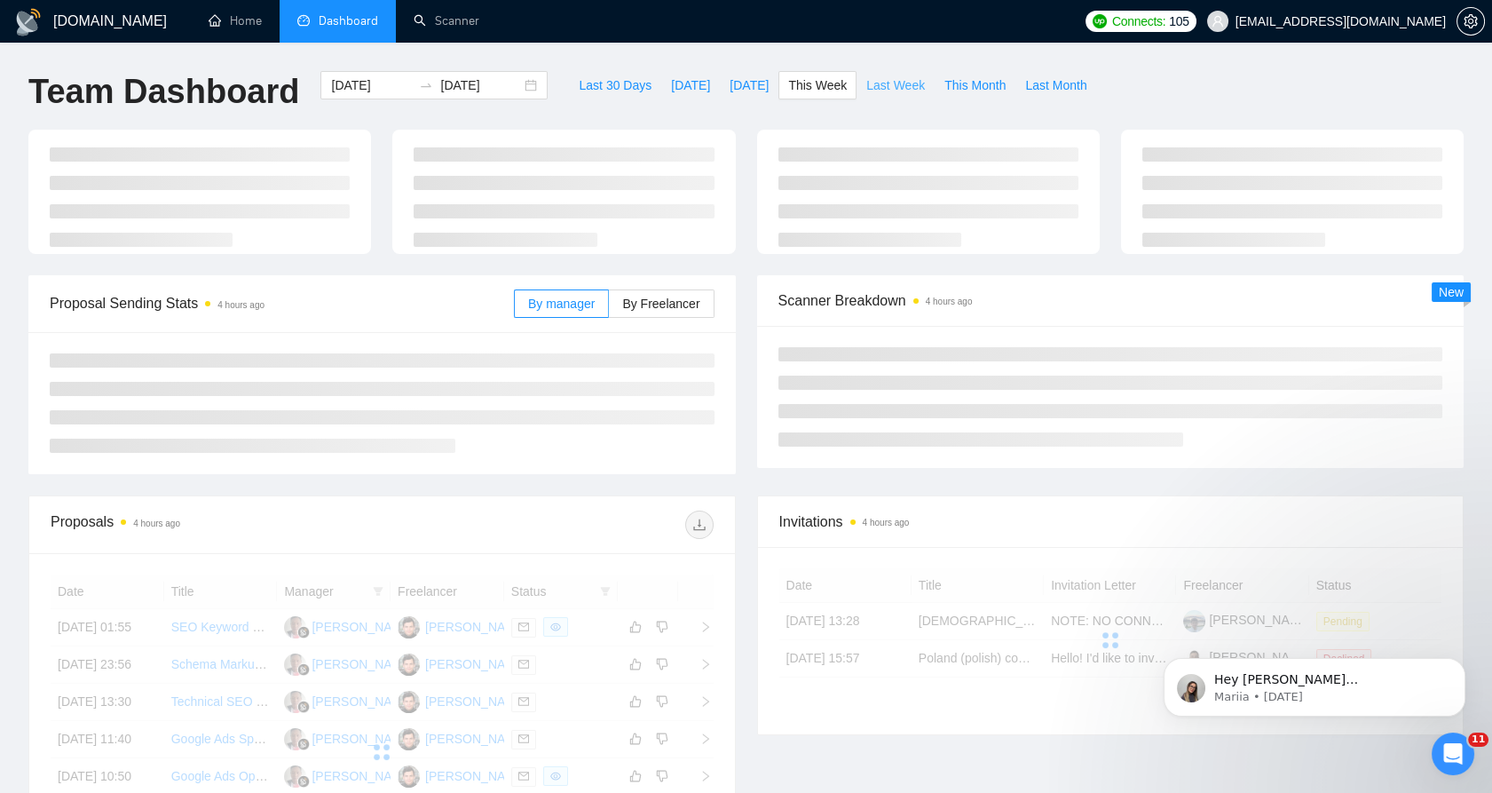
click at [733, 82] on span "Last Week" at bounding box center [896, 85] width 59 height 20
type input "[DATE]"
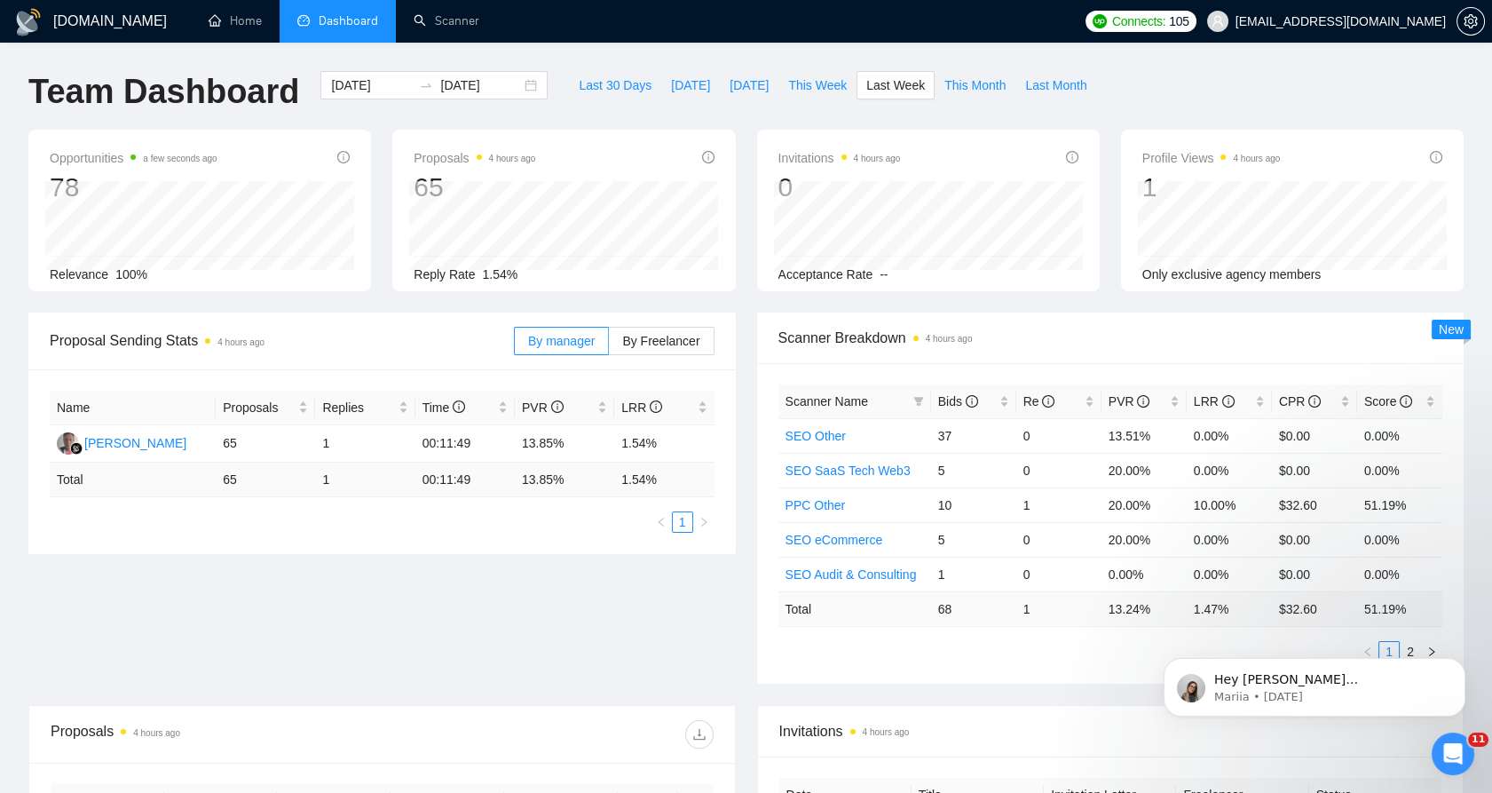
click at [733, 394] on div "Cost Per Reply. Your total expense on this scanner including cost of Upwork con…" at bounding box center [1311, 394] width 0 height 0
click at [733, 401] on span "CPR" at bounding box center [1300, 401] width 42 height 14
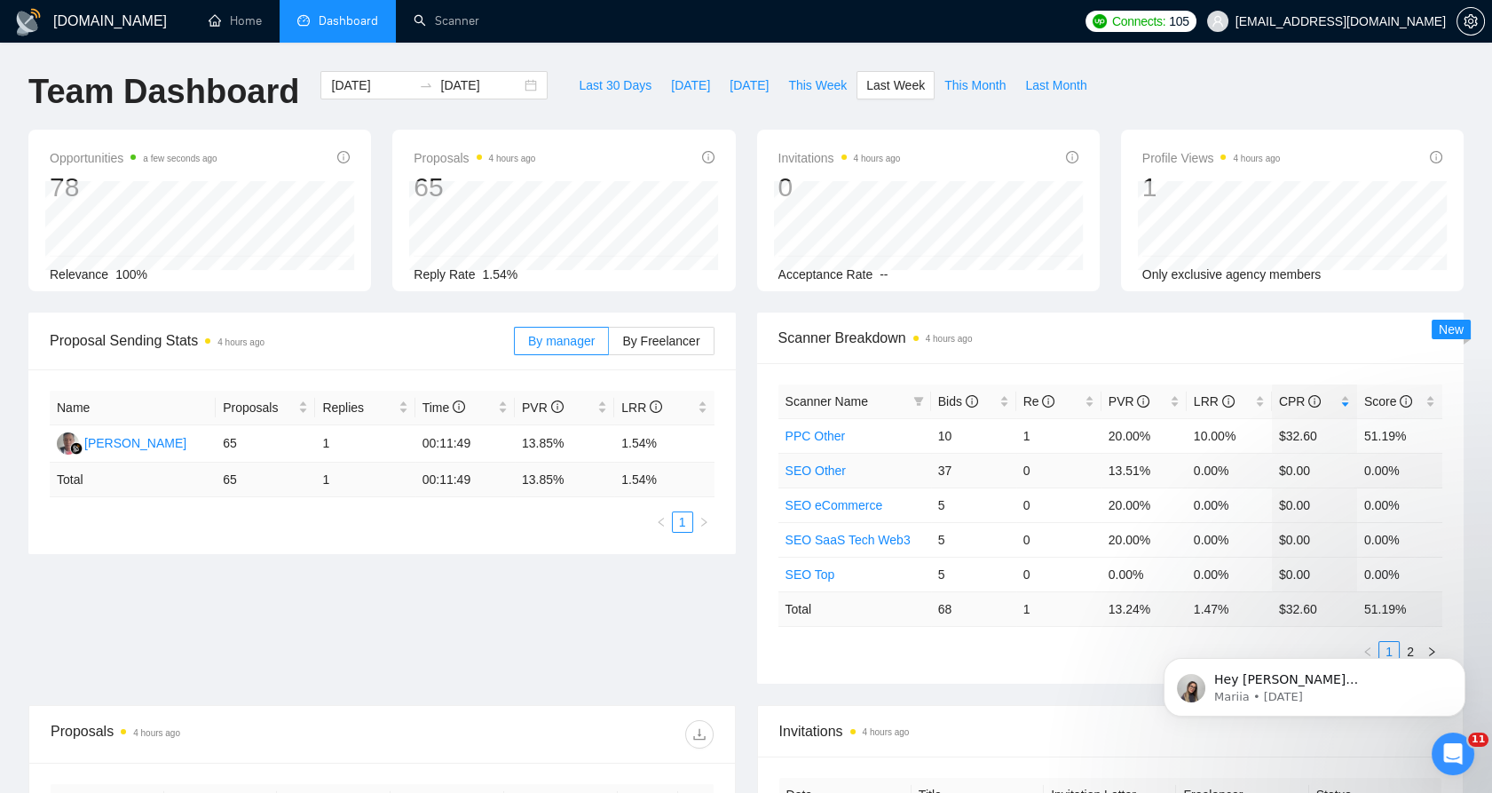
drag, startPoint x: 1286, startPoint y: 401, endPoint x: 1333, endPoint y: 459, distance: 73.9
click at [733, 459] on td "$0.00" at bounding box center [1314, 470] width 85 height 35
drag, startPoint x: 1315, startPoint y: 470, endPoint x: 1263, endPoint y: 468, distance: 52.4
click at [733, 468] on tr "SEO Other 37 0 13.51% 0.00% $0.00 0.00%" at bounding box center [1111, 470] width 665 height 35
drag, startPoint x: 1263, startPoint y: 468, endPoint x: 1318, endPoint y: 473, distance: 55.3
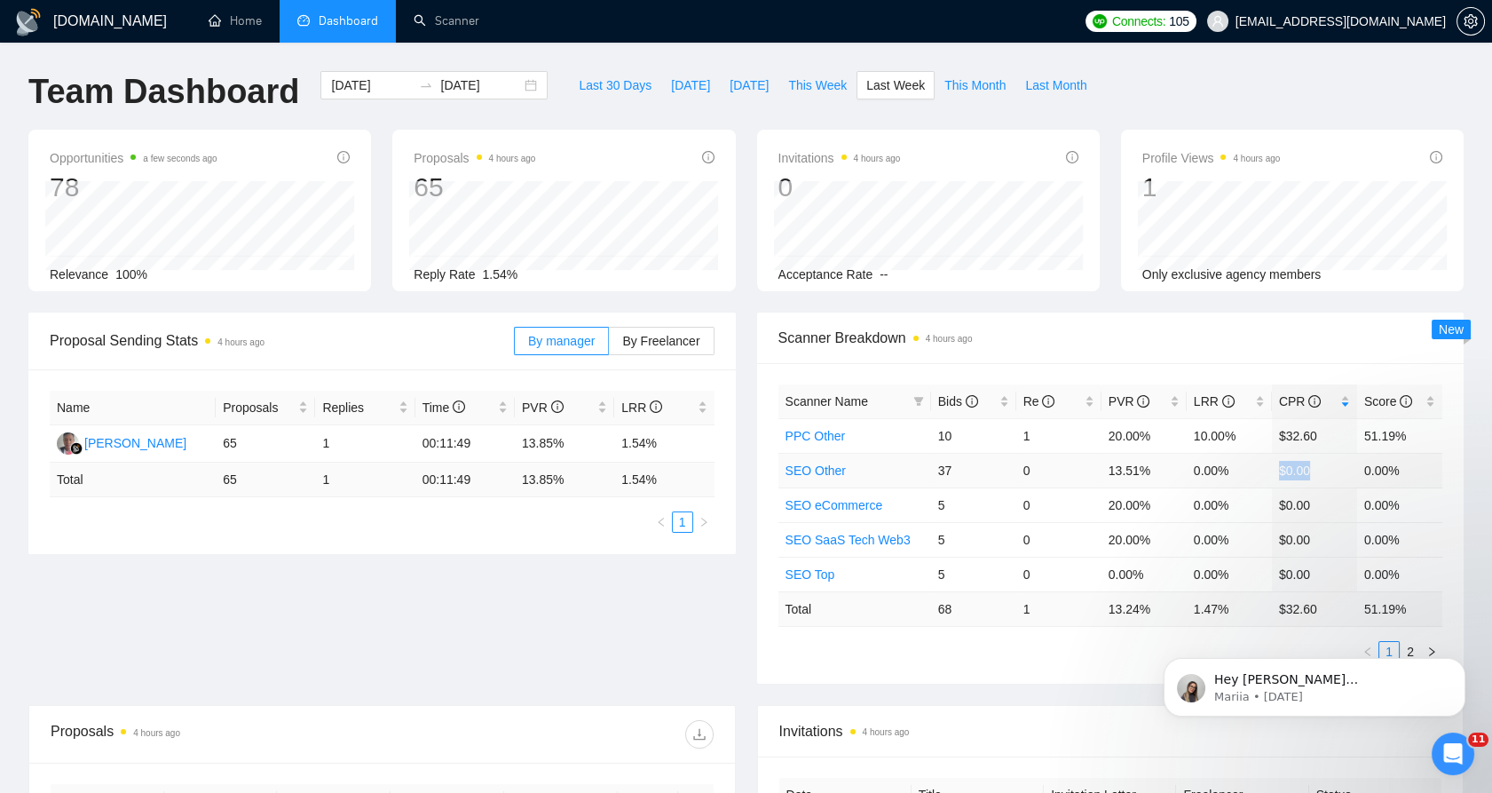
click at [733, 473] on td "$0.00" at bounding box center [1314, 470] width 85 height 35
drag, startPoint x: 1301, startPoint y: 439, endPoint x: 1342, endPoint y: 436, distance: 41.9
click at [733, 436] on td "$32.60" at bounding box center [1314, 435] width 85 height 35
drag, startPoint x: 1342, startPoint y: 436, endPoint x: 1317, endPoint y: 430, distance: 26.5
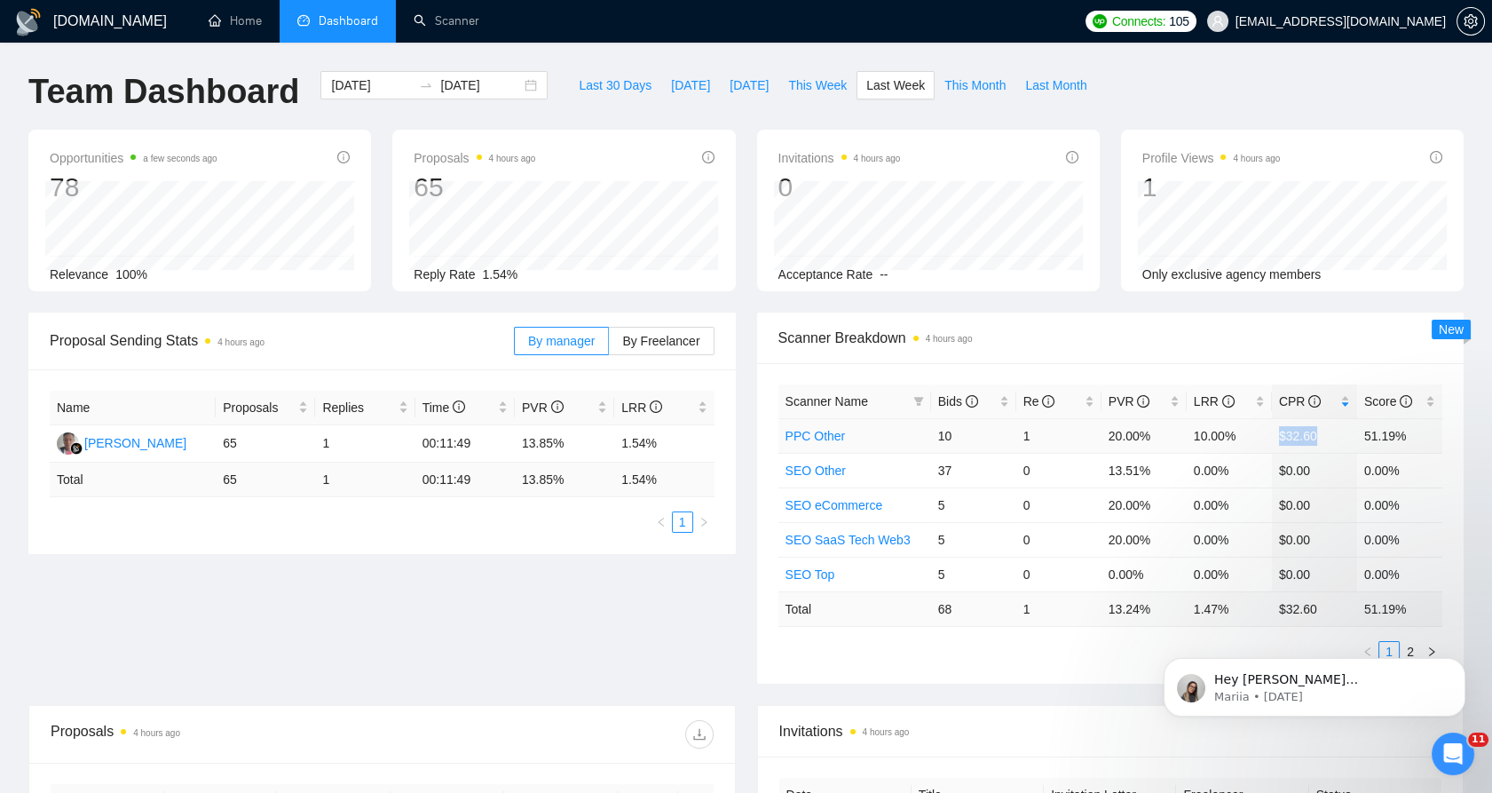
click at [733, 430] on td "$32.60" at bounding box center [1314, 435] width 85 height 35
click at [733, 440] on td "$32.60" at bounding box center [1314, 435] width 85 height 35
click at [733, 645] on body "Hey [PERSON_NAME][EMAIL_ADDRESS][DOMAIN_NAME], Looks like your Upwork agency Eq…" at bounding box center [1314, 683] width 341 height 110
click at [733, 649] on body "Hey [PERSON_NAME][EMAIL_ADDRESS][DOMAIN_NAME], Looks like your Upwork agency Eq…" at bounding box center [1314, 683] width 341 height 110
click at [733, 661] on icon "Dismiss notification" at bounding box center [1461, 663] width 10 height 10
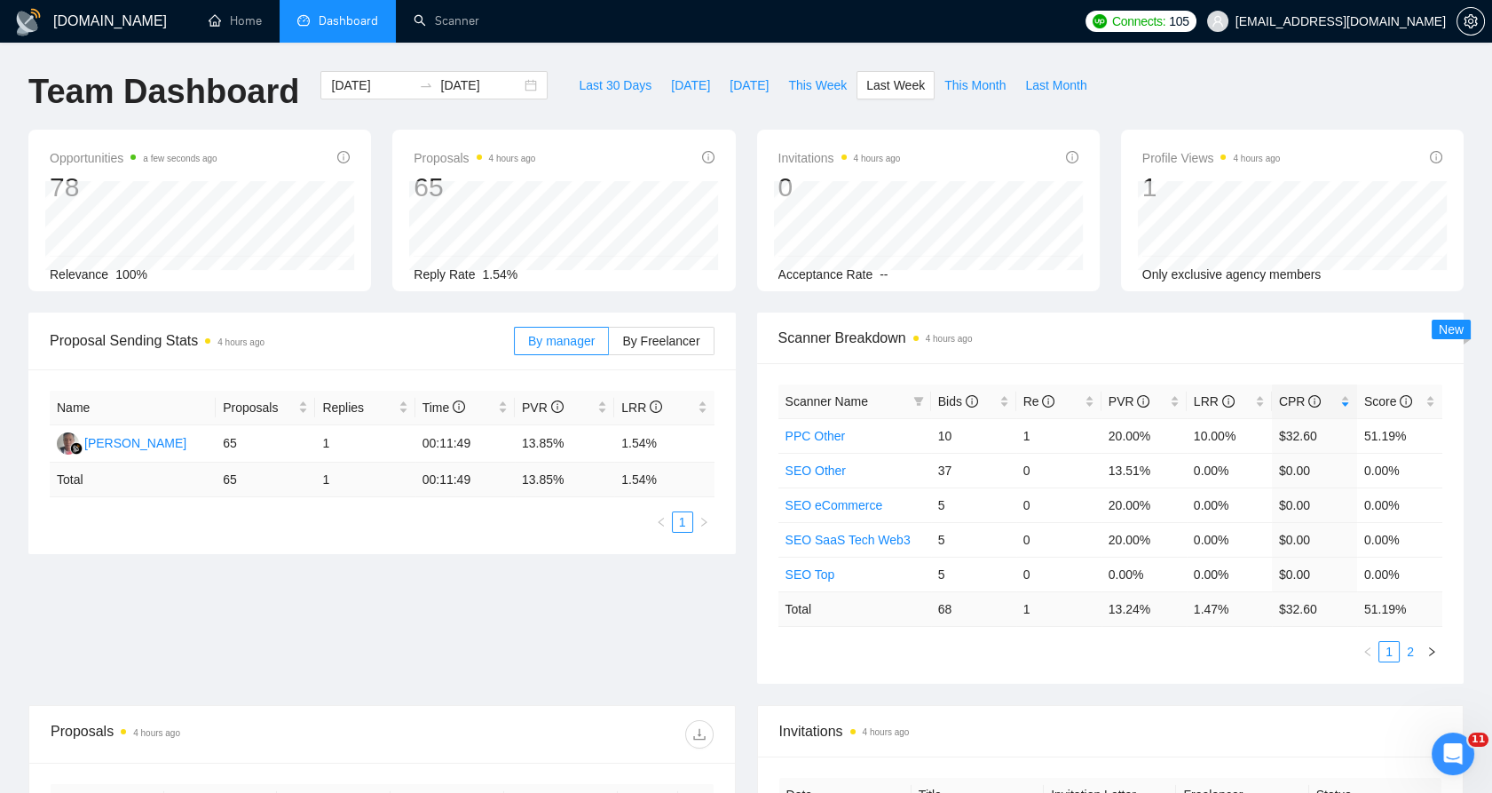
click at [733, 652] on link "2" at bounding box center [1411, 652] width 20 height 20
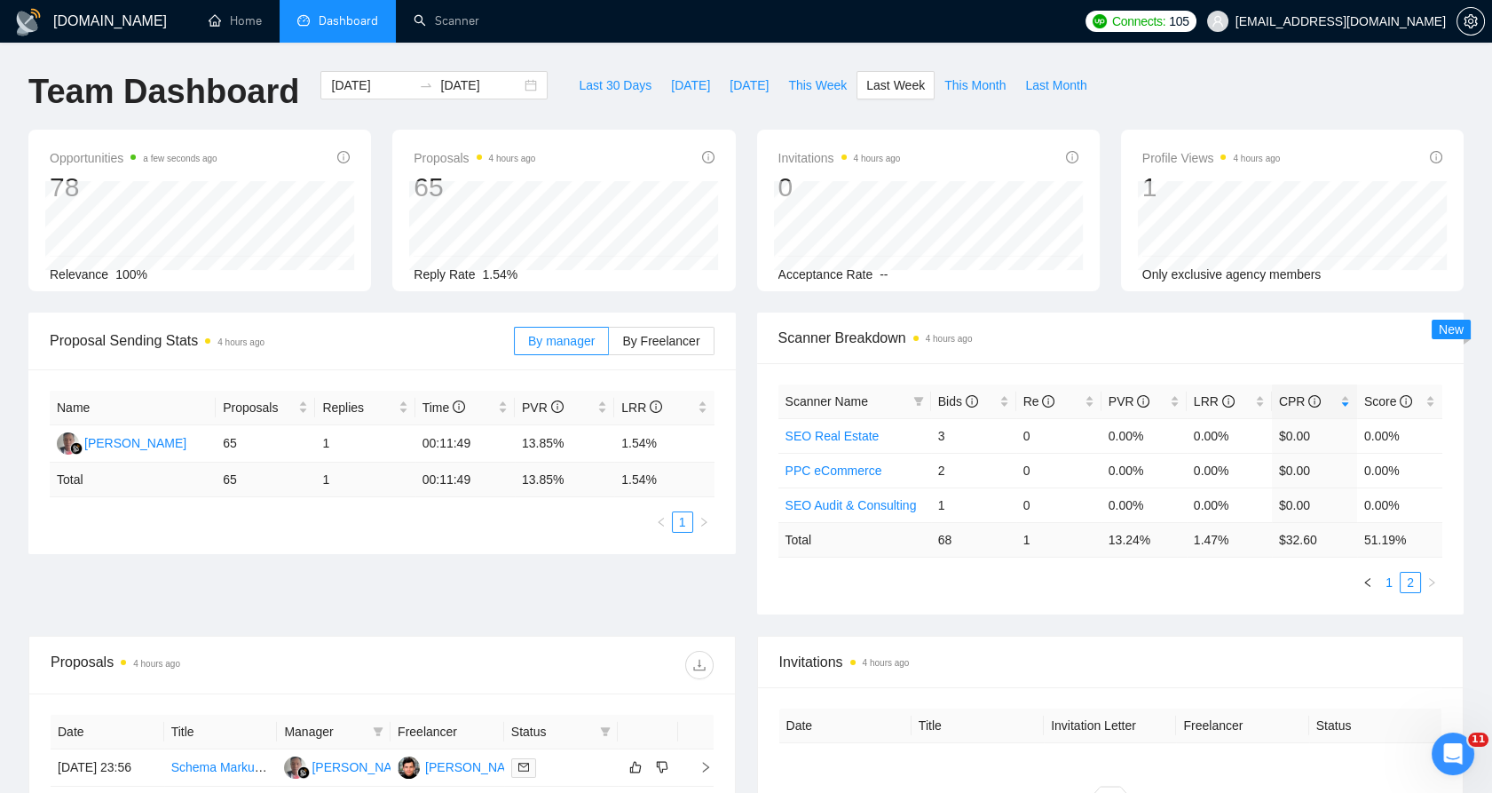
click at [733, 576] on link "1" at bounding box center [1390, 583] width 20 height 20
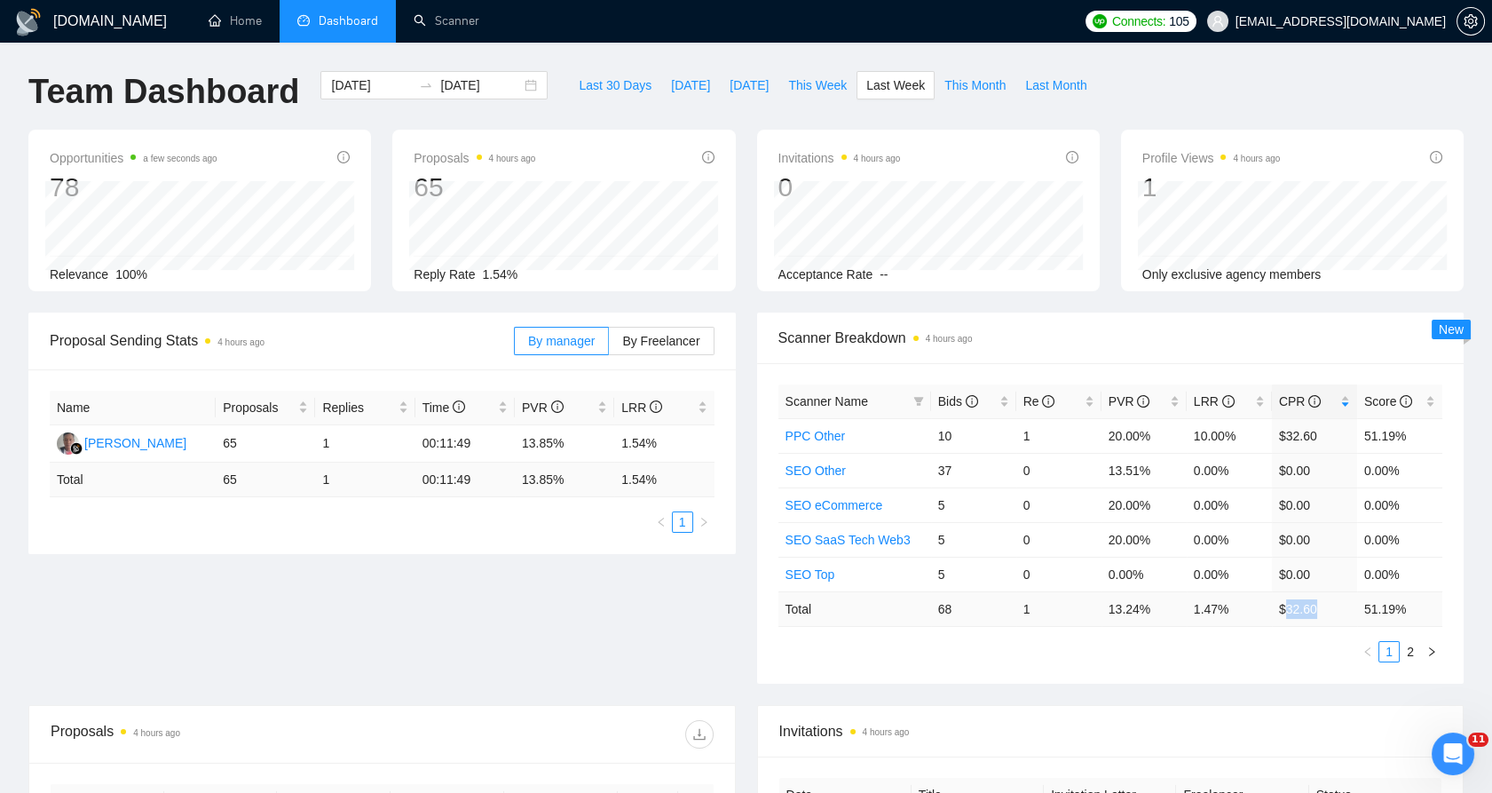
drag, startPoint x: 1301, startPoint y: 607, endPoint x: 1314, endPoint y: 609, distance: 13.4
click at [733, 609] on td "$ 32.60" at bounding box center [1314, 608] width 85 height 35
drag, startPoint x: 1315, startPoint y: 609, endPoint x: 1264, endPoint y: 609, distance: 50.6
click at [733, 609] on td "1.47 %" at bounding box center [1229, 608] width 85 height 35
drag, startPoint x: 1264, startPoint y: 609, endPoint x: 1321, endPoint y: 611, distance: 56.9
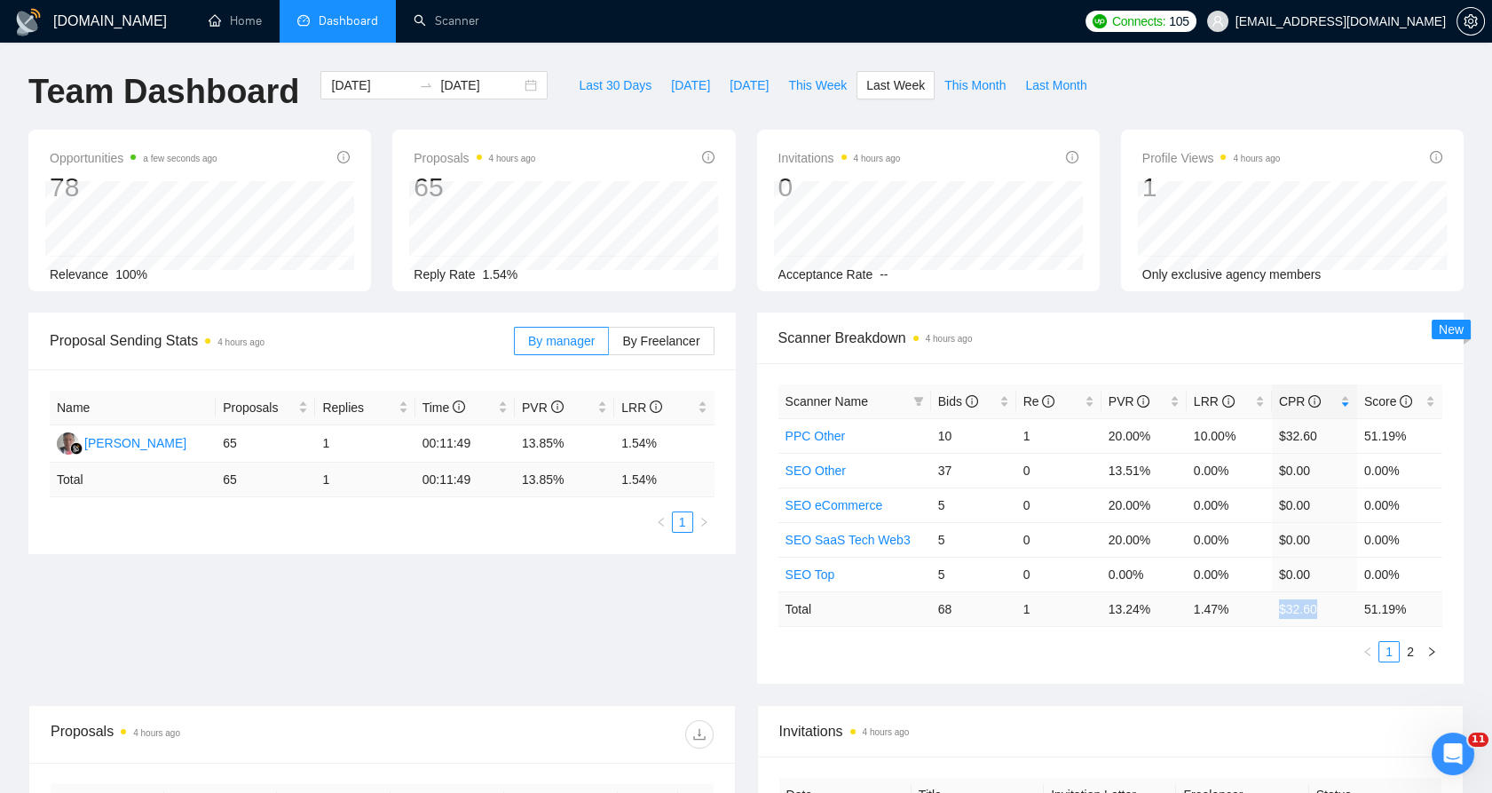
click at [733, 611] on tr "Total 68 1 13.24 % 1.47 % $ 32.60 51.19 %" at bounding box center [1111, 608] width 665 height 35
drag, startPoint x: 1321, startPoint y: 611, endPoint x: 1311, endPoint y: 606, distance: 11.1
copy tr "$ 32.60"
click at [733, 432] on td "10.00%" at bounding box center [1229, 435] width 85 height 35
click at [733, 433] on td "$32.60" at bounding box center [1314, 435] width 85 height 35
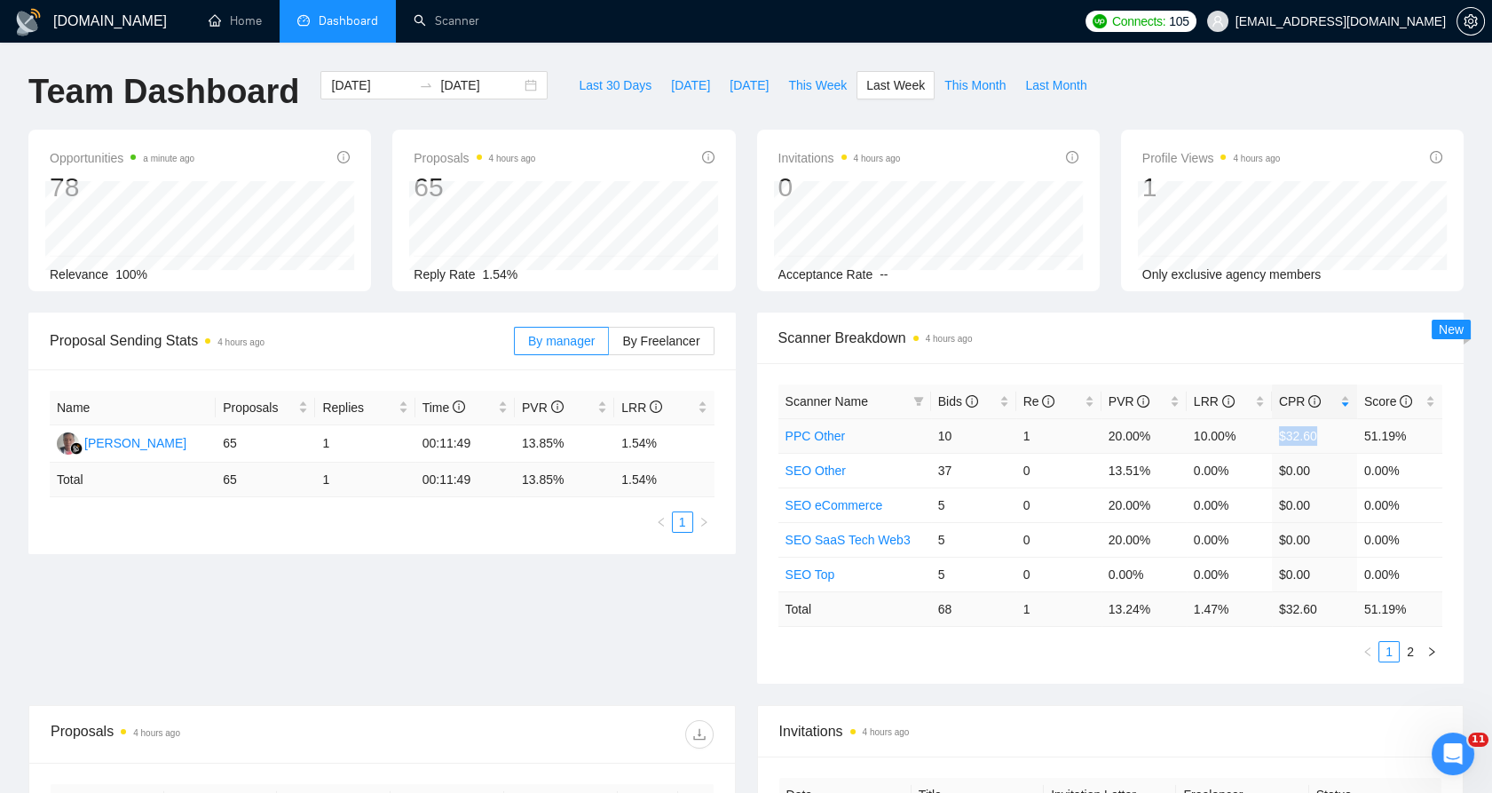
drag, startPoint x: 1279, startPoint y: 433, endPoint x: 1317, endPoint y: 443, distance: 38.5
click at [733, 443] on td "$32.60" at bounding box center [1314, 435] width 85 height 35
copy td "$32.60"
